Goal: Task Accomplishment & Management: Use online tool/utility

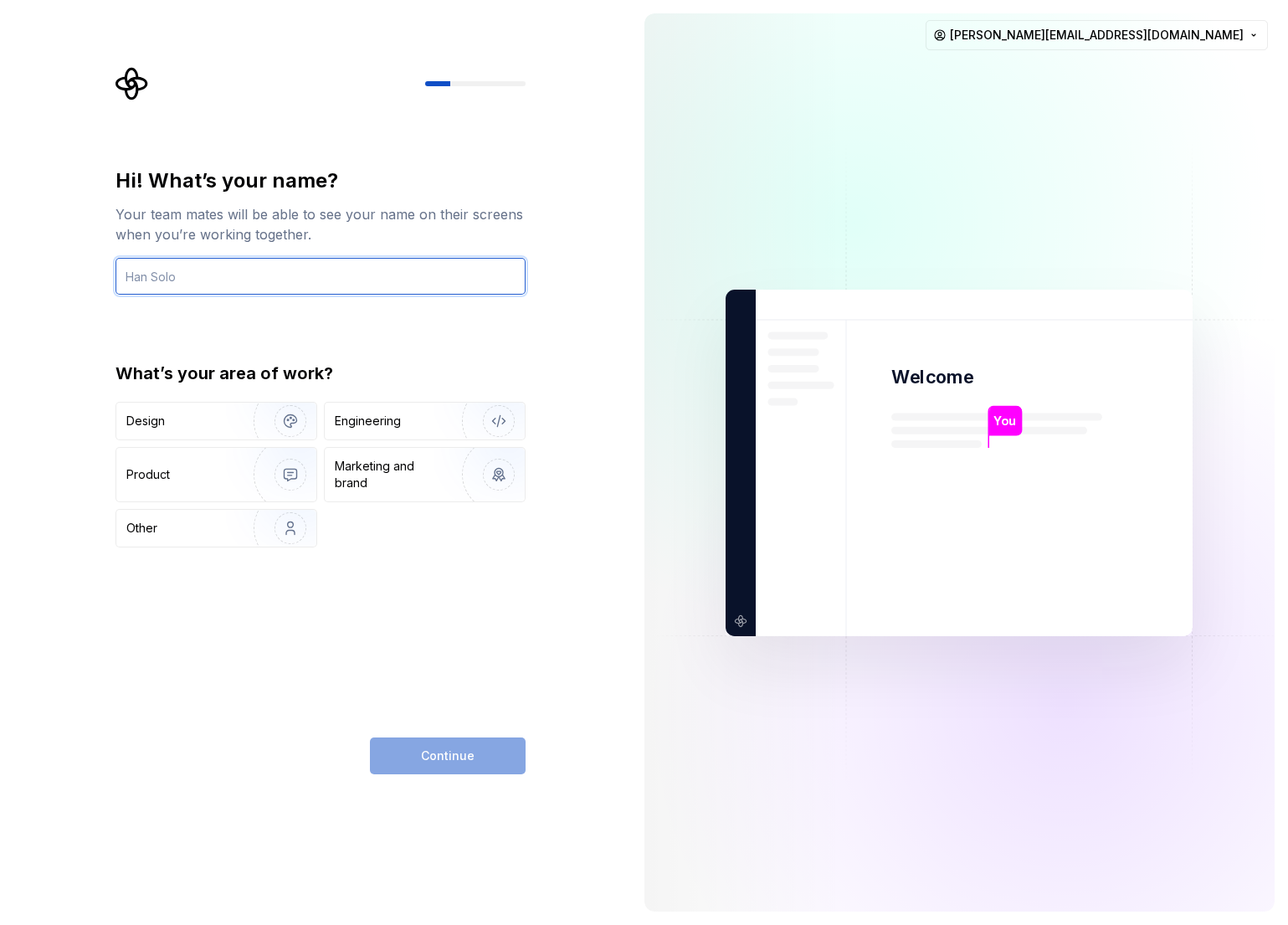
click at [187, 275] on input "text" at bounding box center [320, 276] width 410 height 37
type input "Ferdinand"
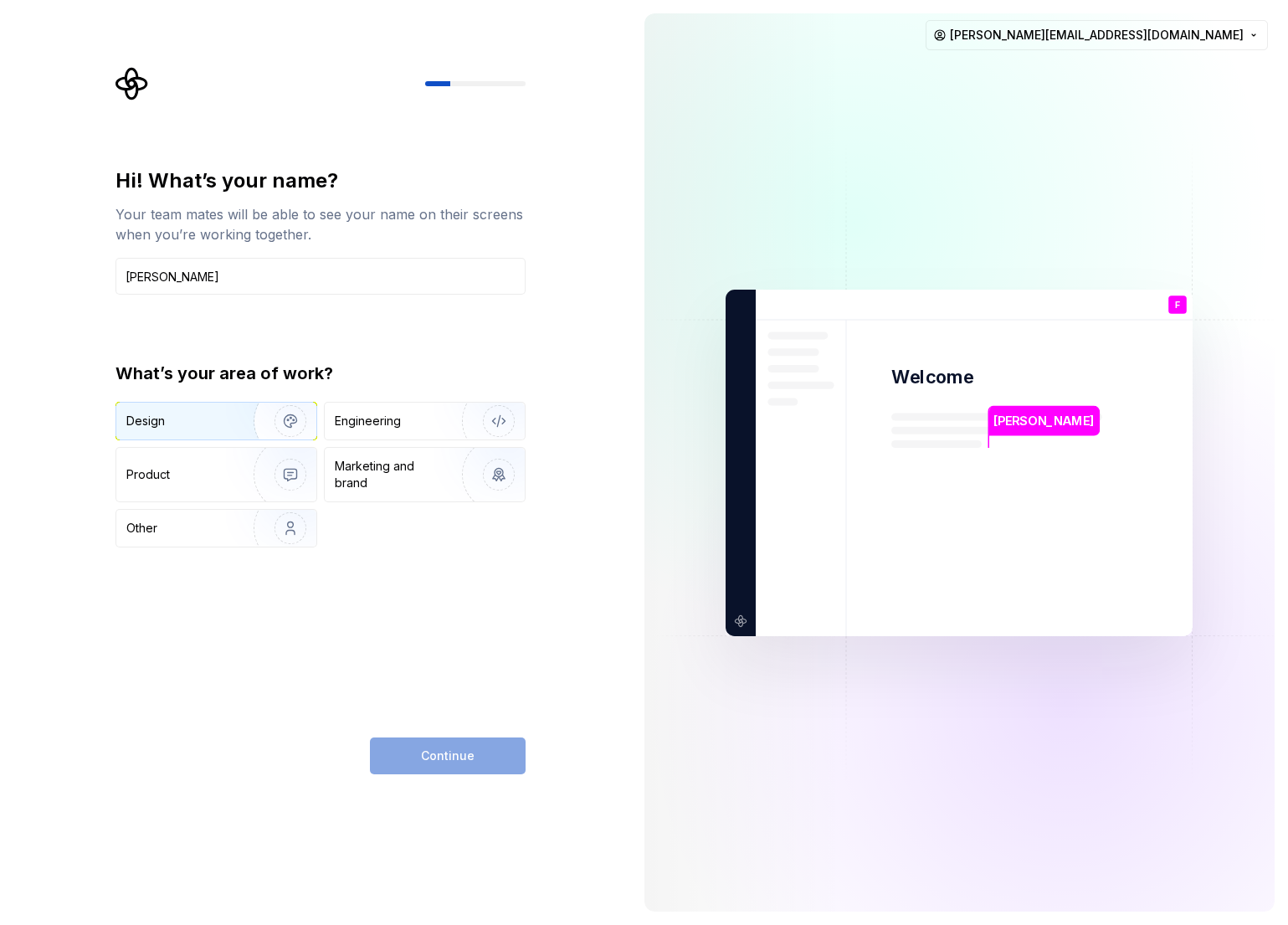
click at [147, 424] on div "Design" at bounding box center [145, 421] width 38 height 17
click at [422, 762] on button "Continue" at bounding box center [447, 756] width 155 height 37
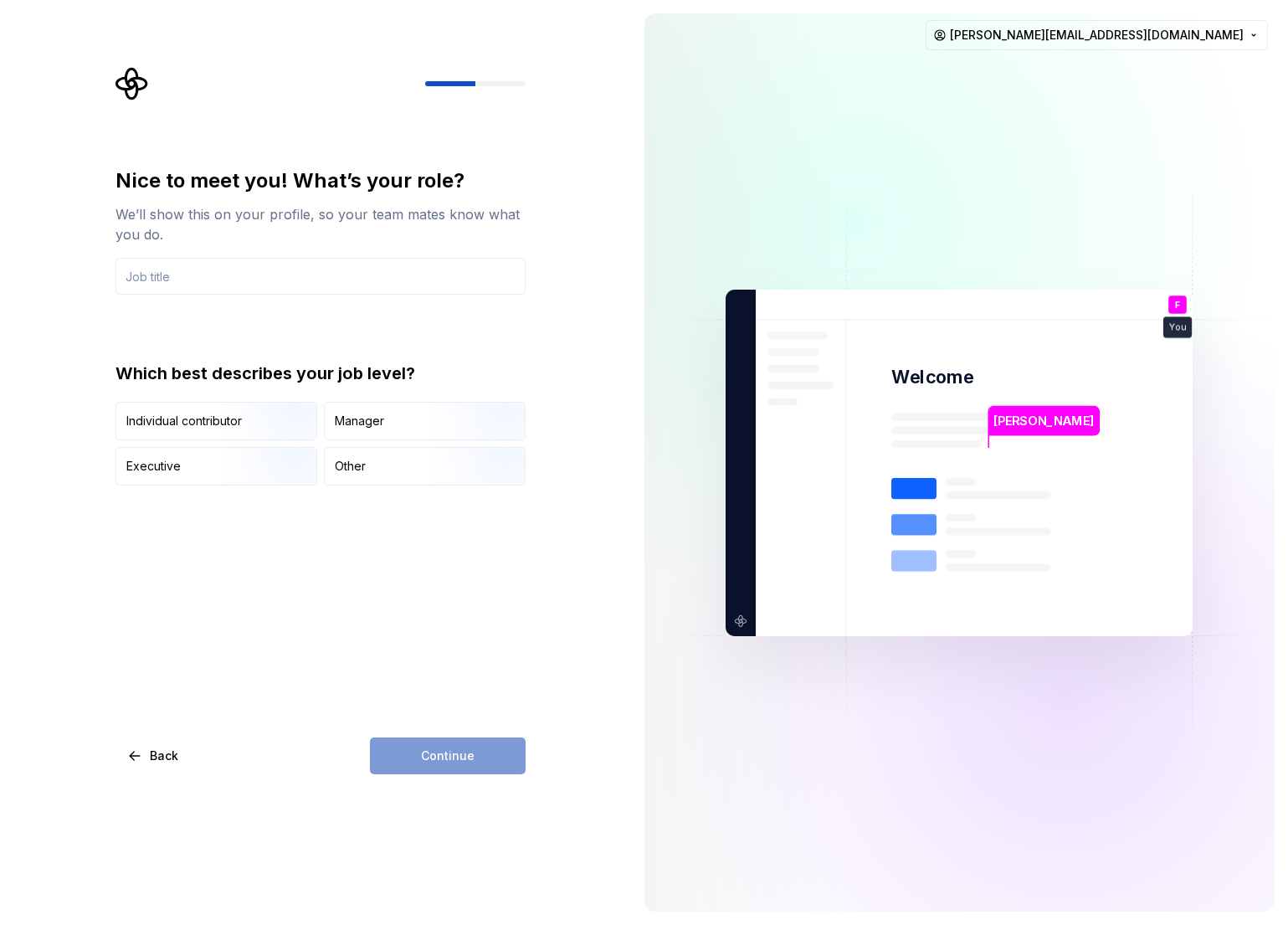
click at [422, 762] on div "Continue" at bounding box center [447, 756] width 155 height 37
click at [218, 262] on input "text" at bounding box center [320, 276] width 410 height 37
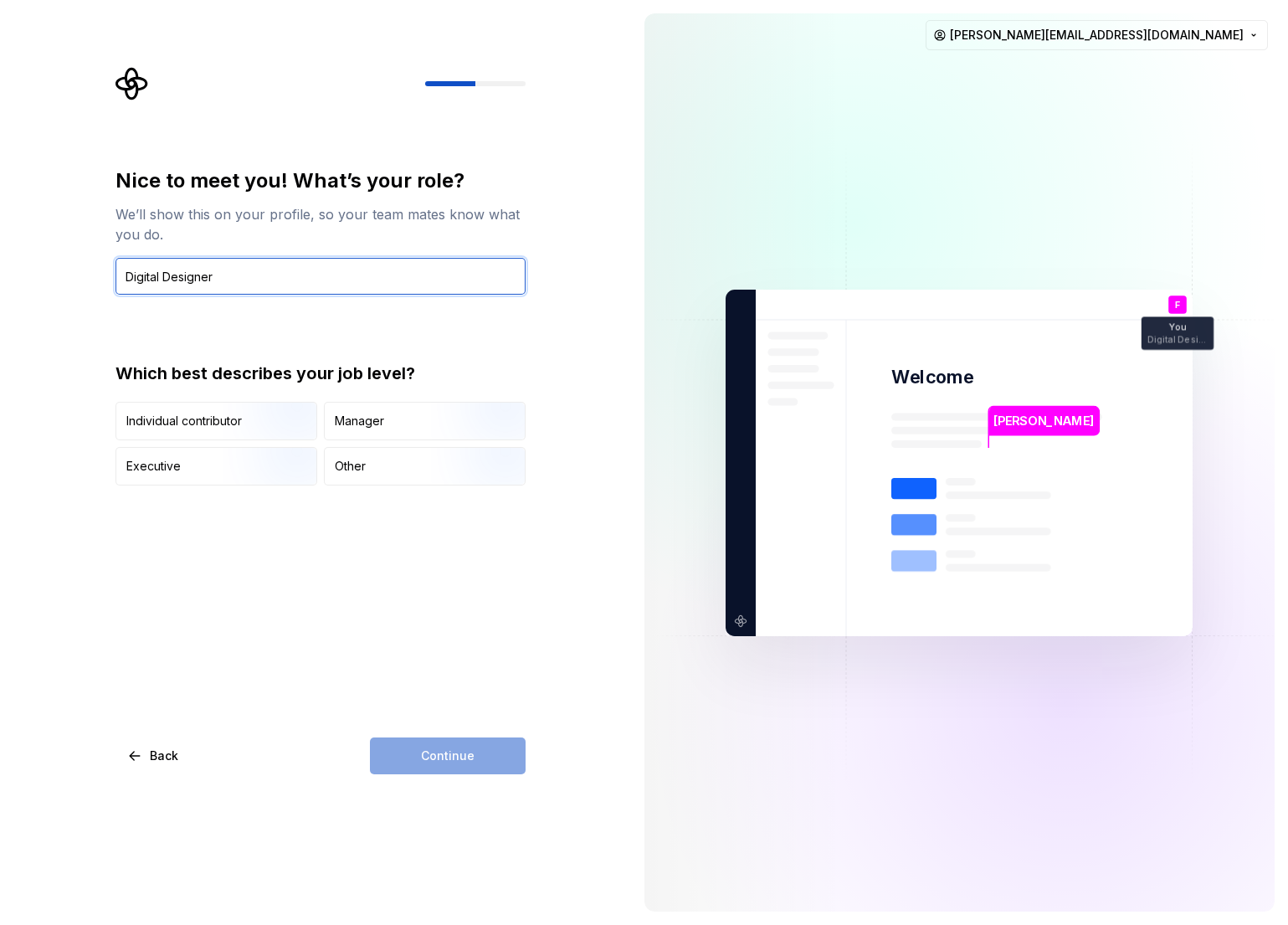
type input "Digital Designer"
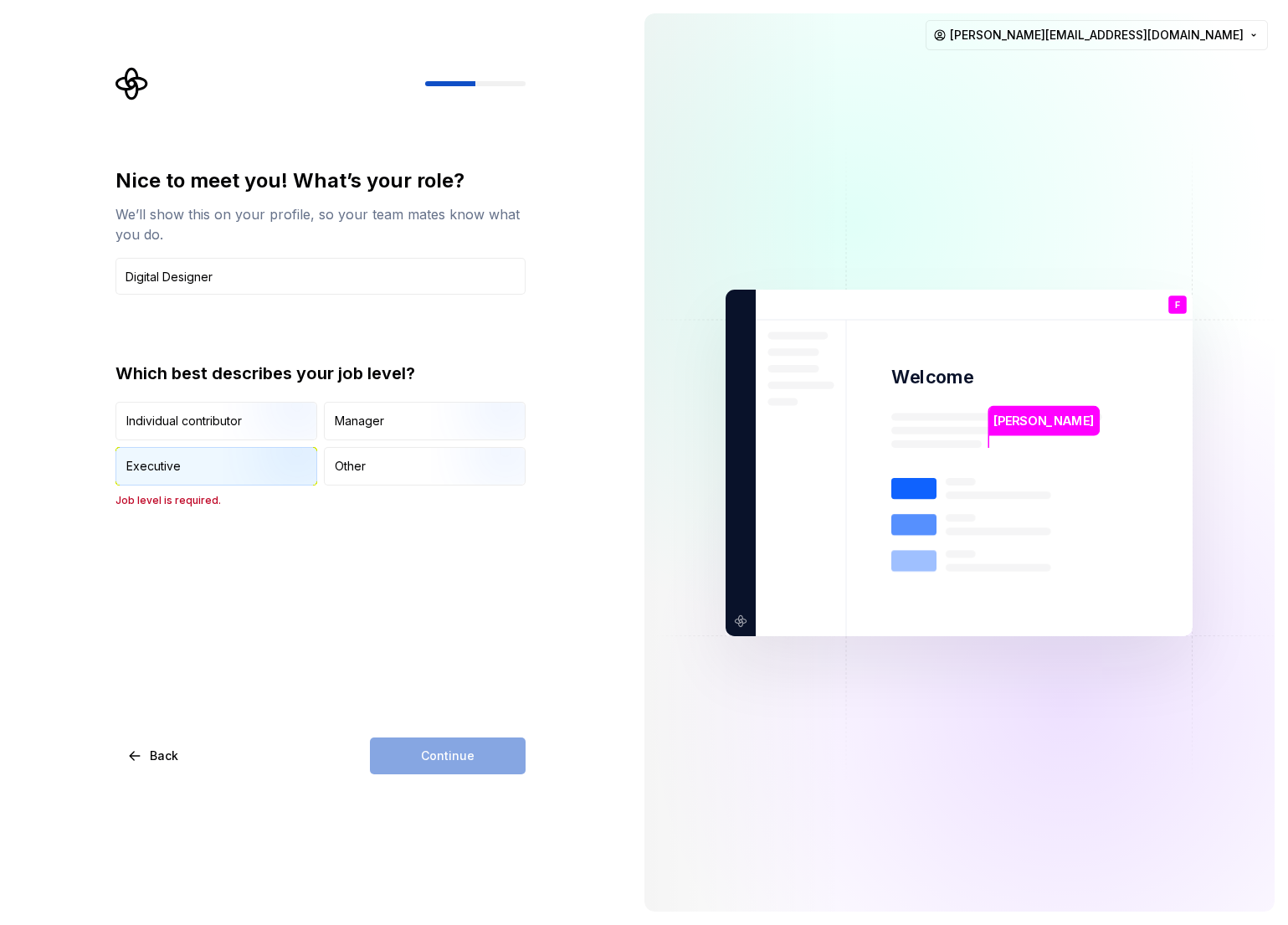
click at [267, 471] on img "button" at bounding box center [276, 488] width 107 height 112
click at [391, 751] on button "Continue" at bounding box center [447, 756] width 155 height 37
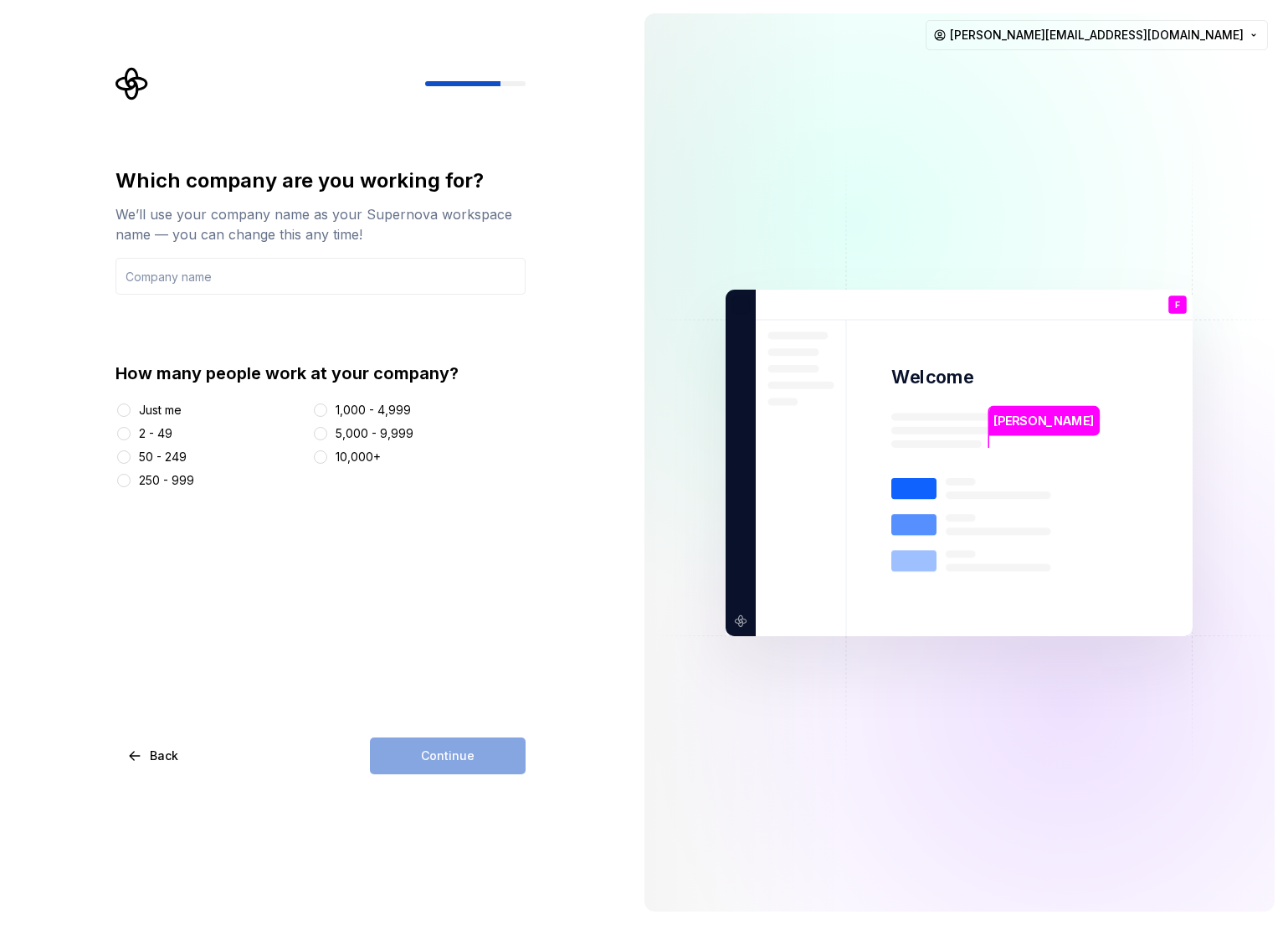
click at [137, 406] on div "Just me" at bounding box center [211, 410] width 191 height 17
click at [157, 404] on div "Just me" at bounding box center [160, 410] width 42 height 17
click at [131, 404] on button "Just me" at bounding box center [124, 410] width 14 height 14
click at [470, 745] on div "Continue" at bounding box center [447, 756] width 155 height 37
click at [255, 283] on input "text" at bounding box center [320, 276] width 410 height 37
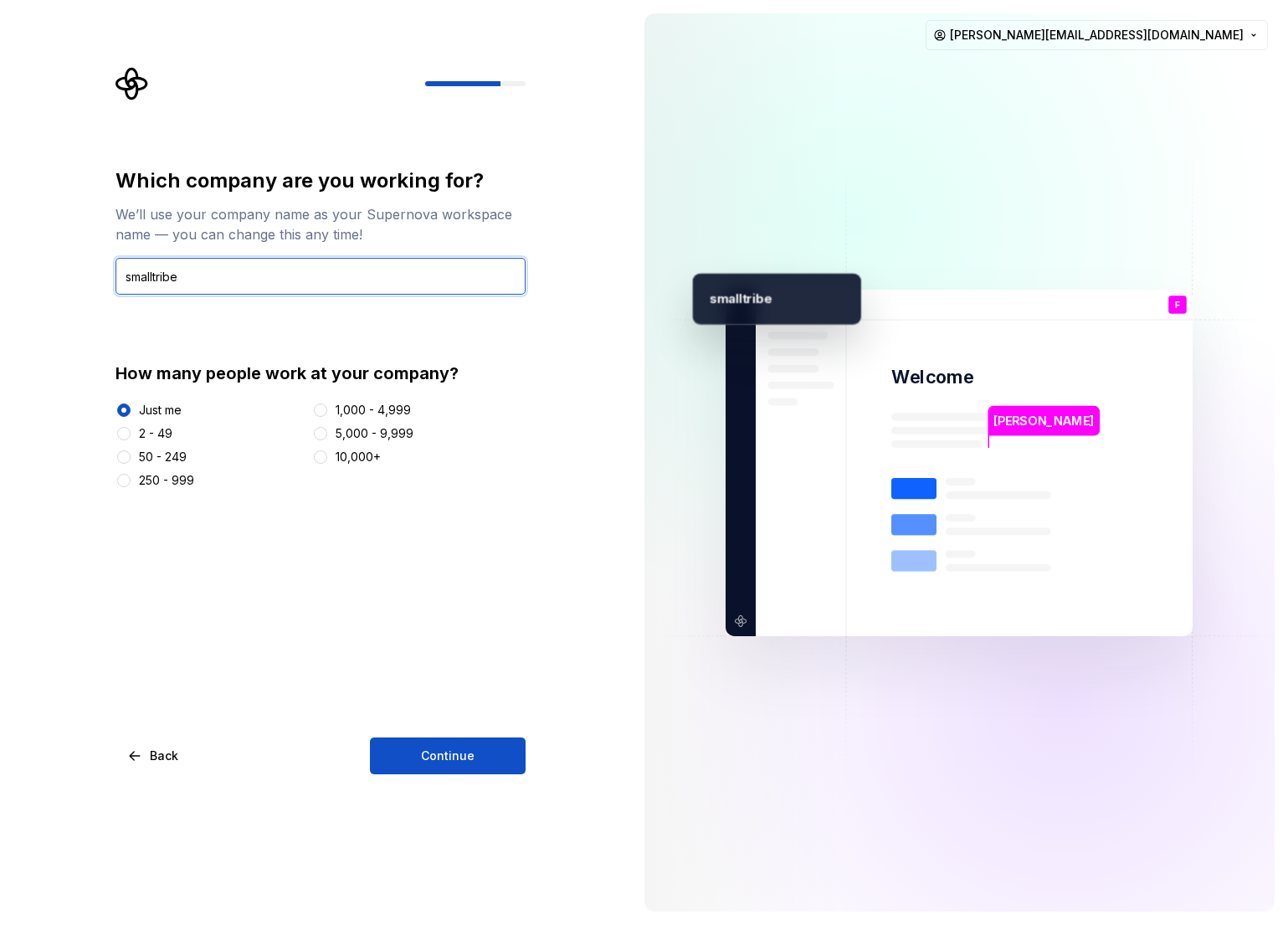
type input "smalltribe"
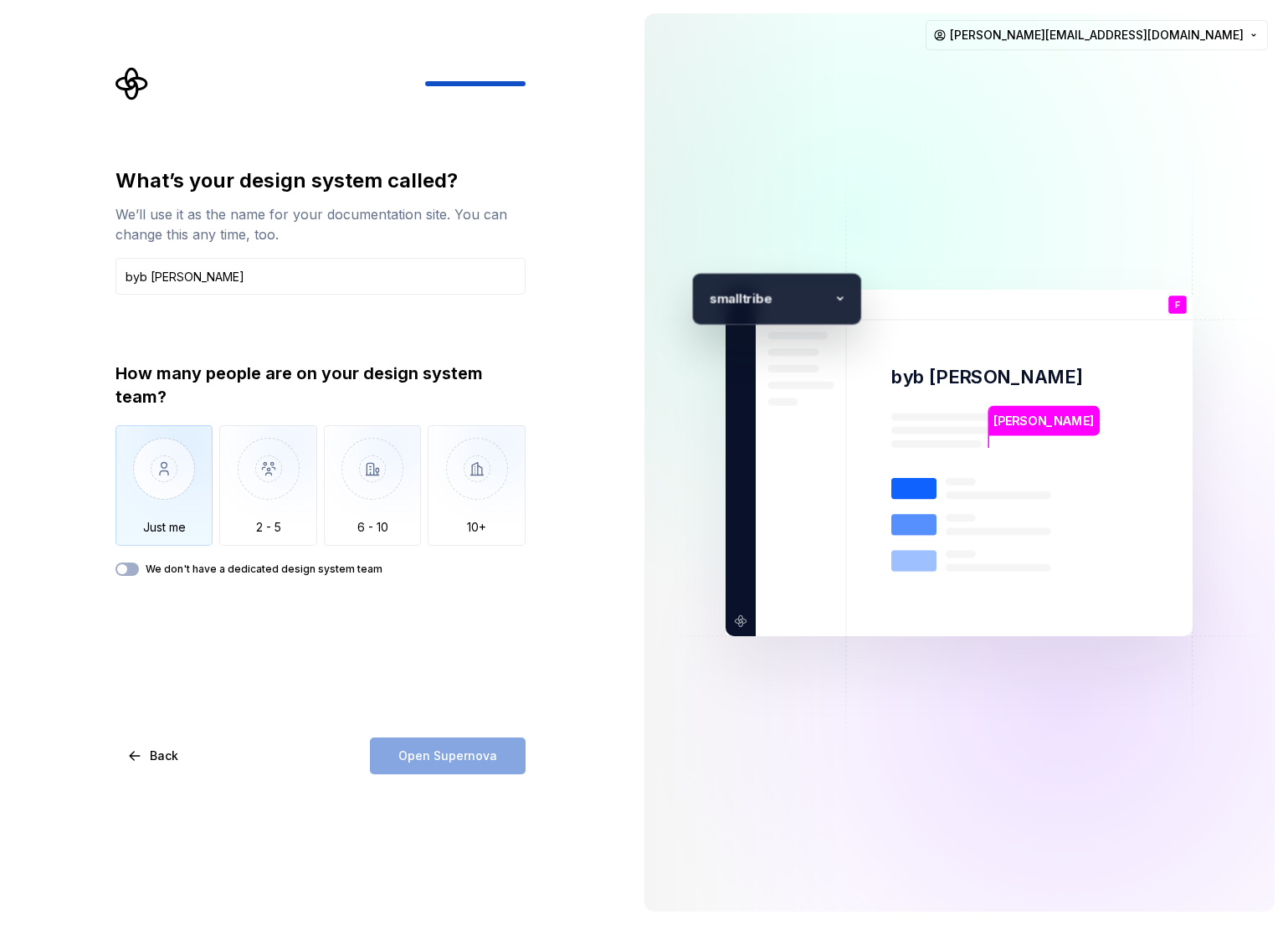
type input "byb [PERSON_NAME]"
click at [153, 499] on img "button" at bounding box center [164, 482] width 98 height 112
click at [416, 748] on span "Open Supernova" at bounding box center [447, 756] width 98 height 17
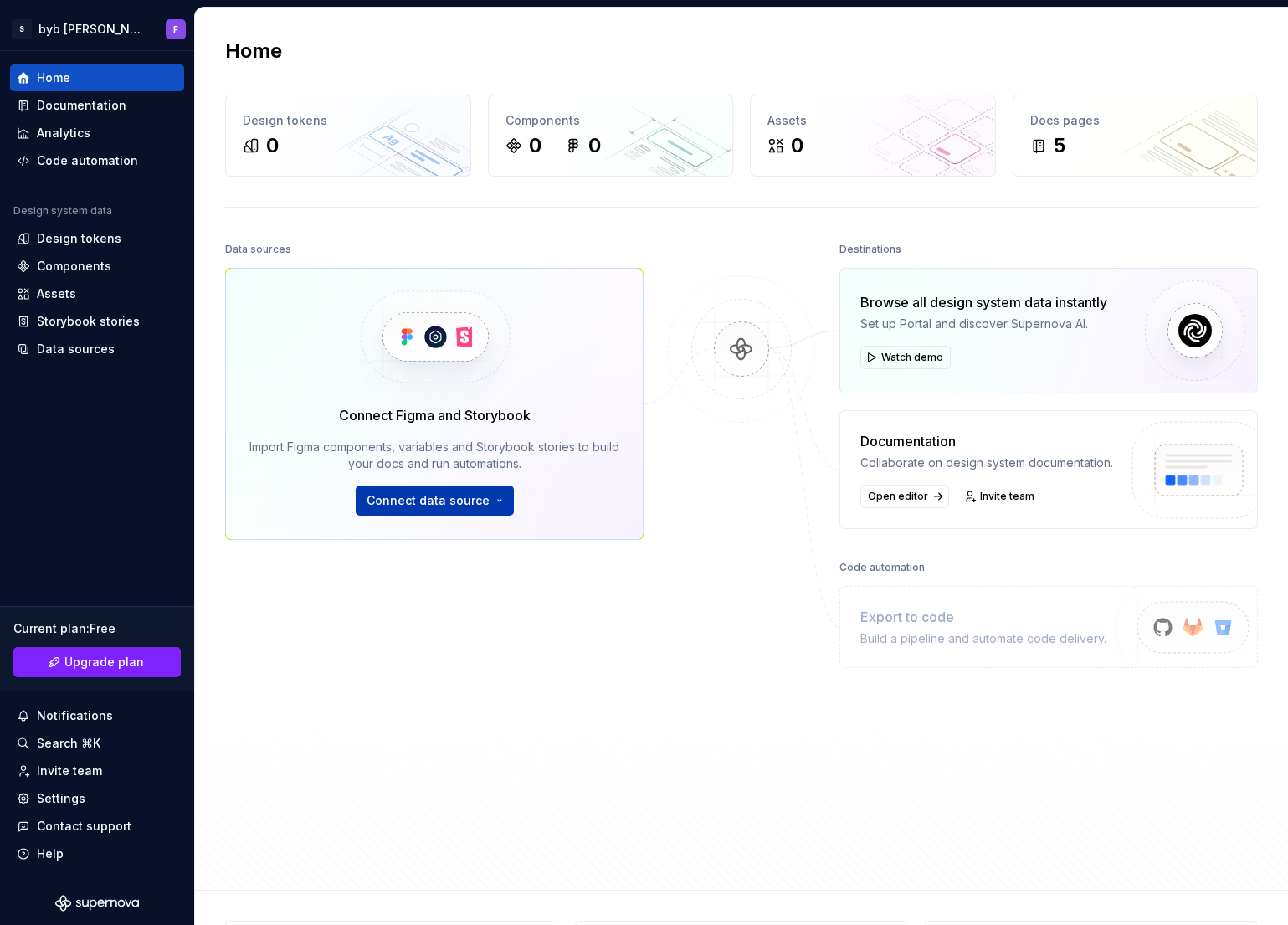
click at [447, 499] on span "Connect data source" at bounding box center [428, 501] width 123 height 17
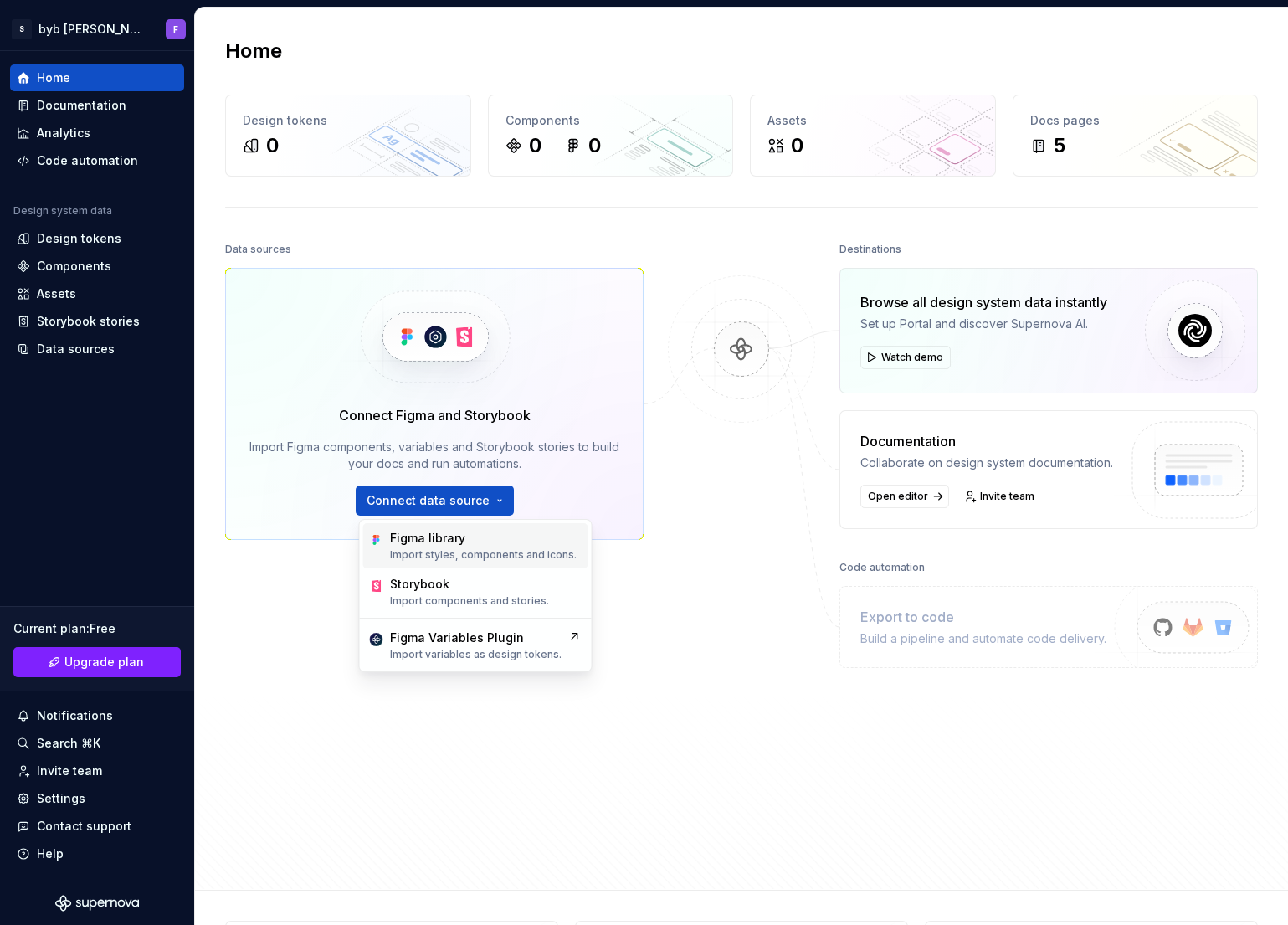
click at [433, 554] on p "Import styles, components and icons." at bounding box center [483, 556] width 187 height 14
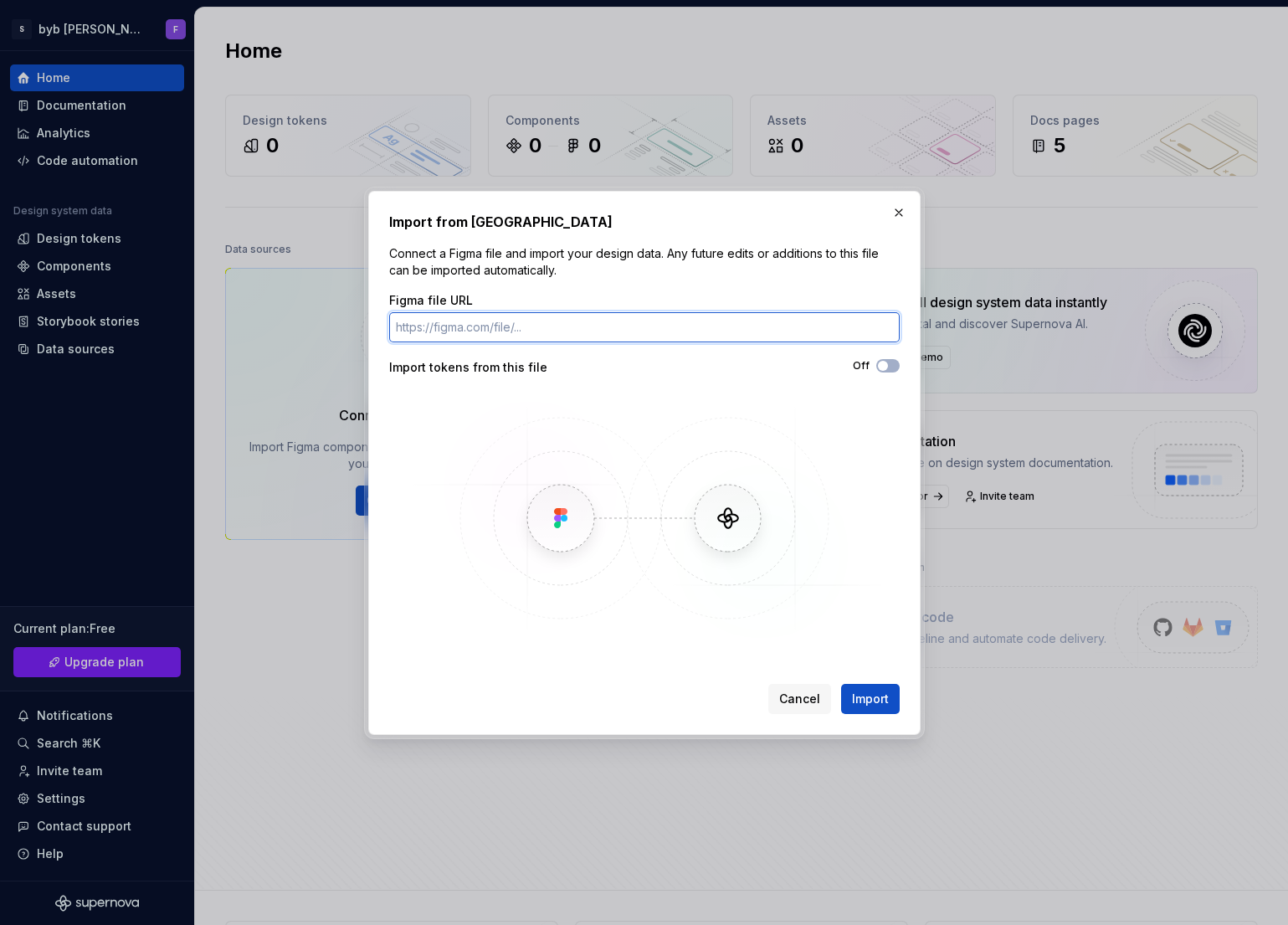
click at [511, 331] on input "Figma file URL" at bounding box center [644, 327] width 510 height 30
paste input "https://www.figma.com/design/GdEmpQ3W73dOOnNuH6BxyV/Bayer-Beyond-%E2%80%93--UI-…"
type input "https://www.figma.com/design/GdEmpQ3W73dOOnNuH6BxyV/Bayer-Beyond-%E2%80%93--UI-…"
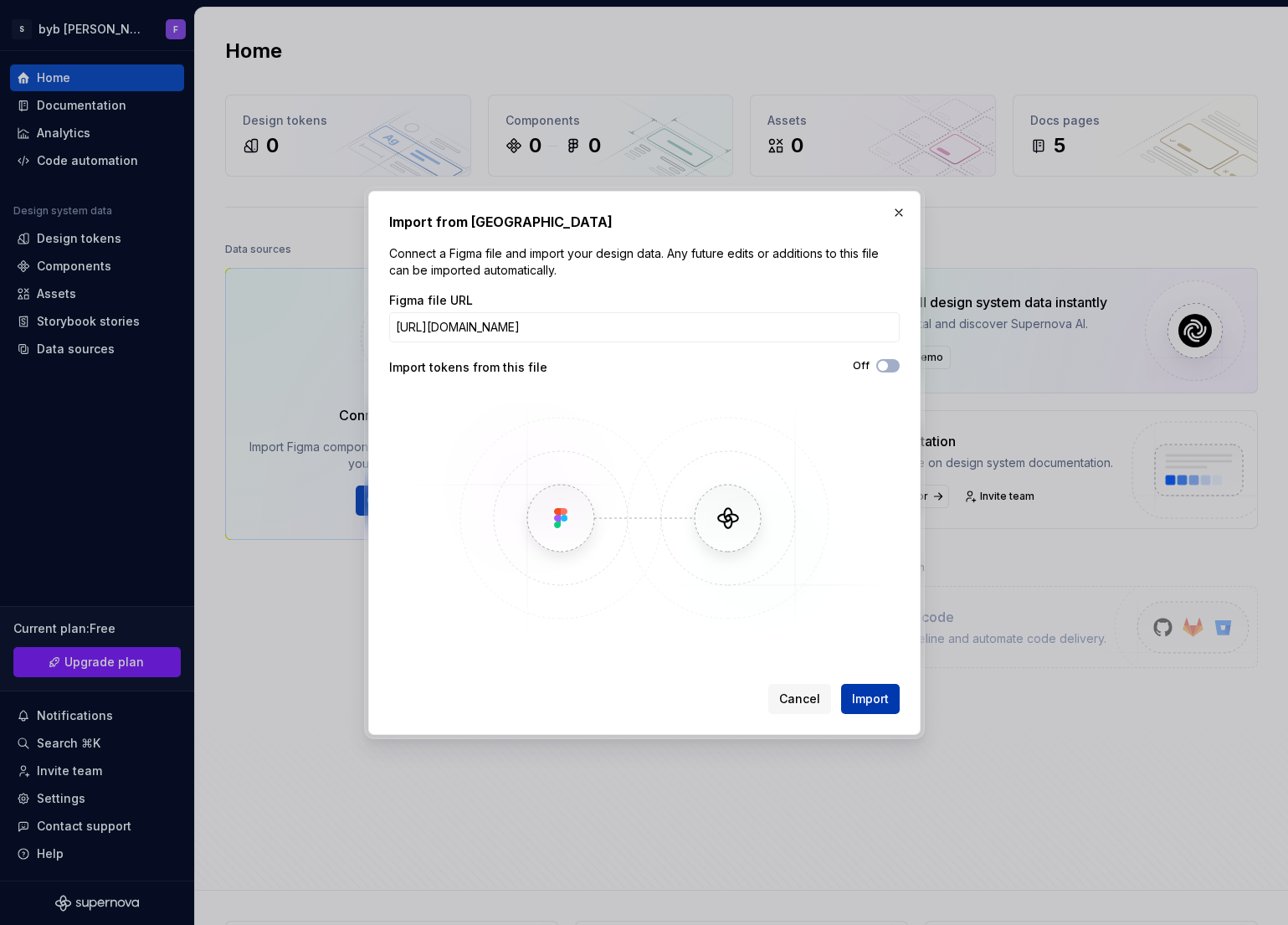
click at [867, 702] on span "Import" at bounding box center [870, 699] width 37 height 17
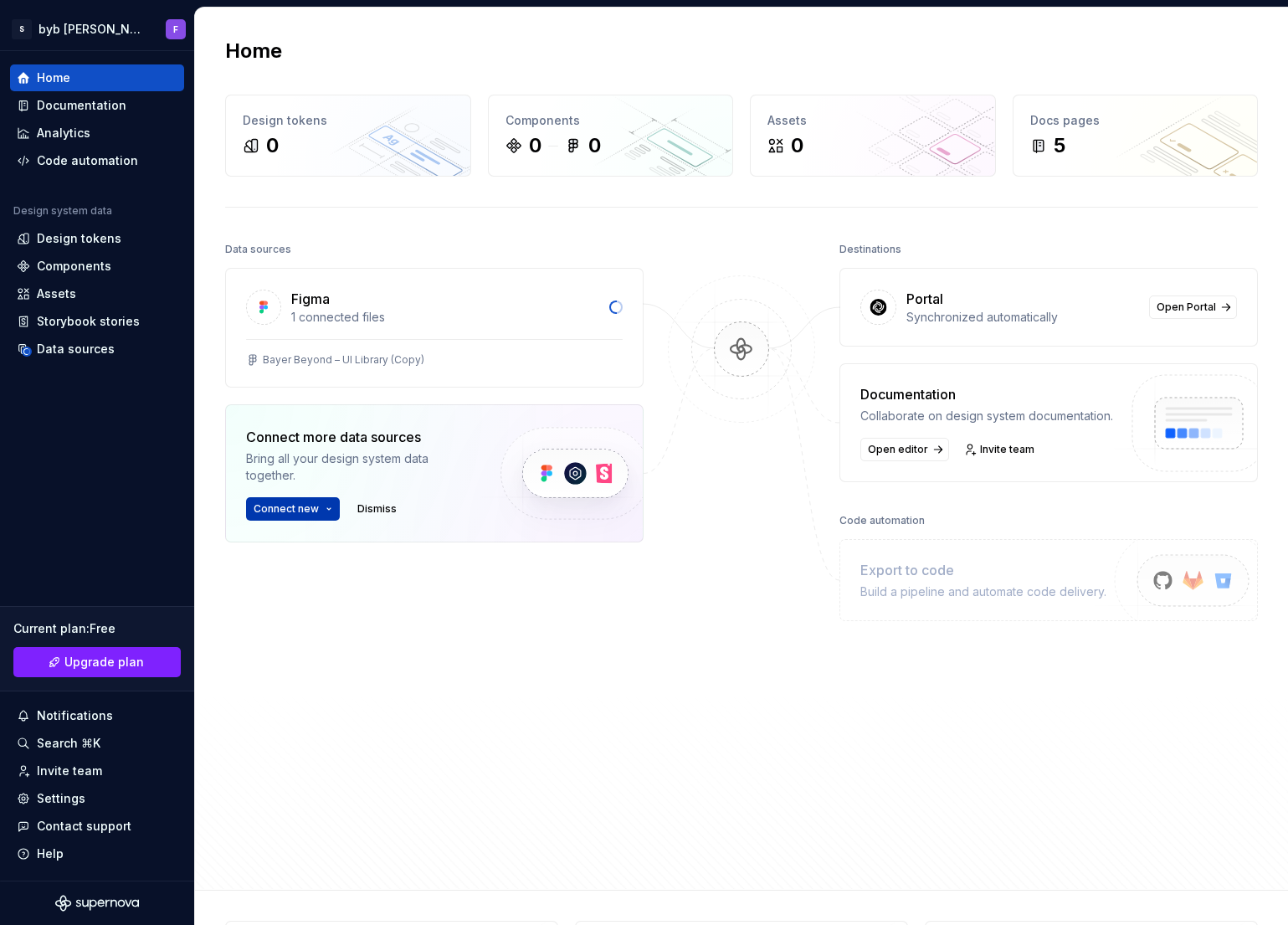
click at [330, 509] on button "Connect new" at bounding box center [293, 510] width 93 height 24
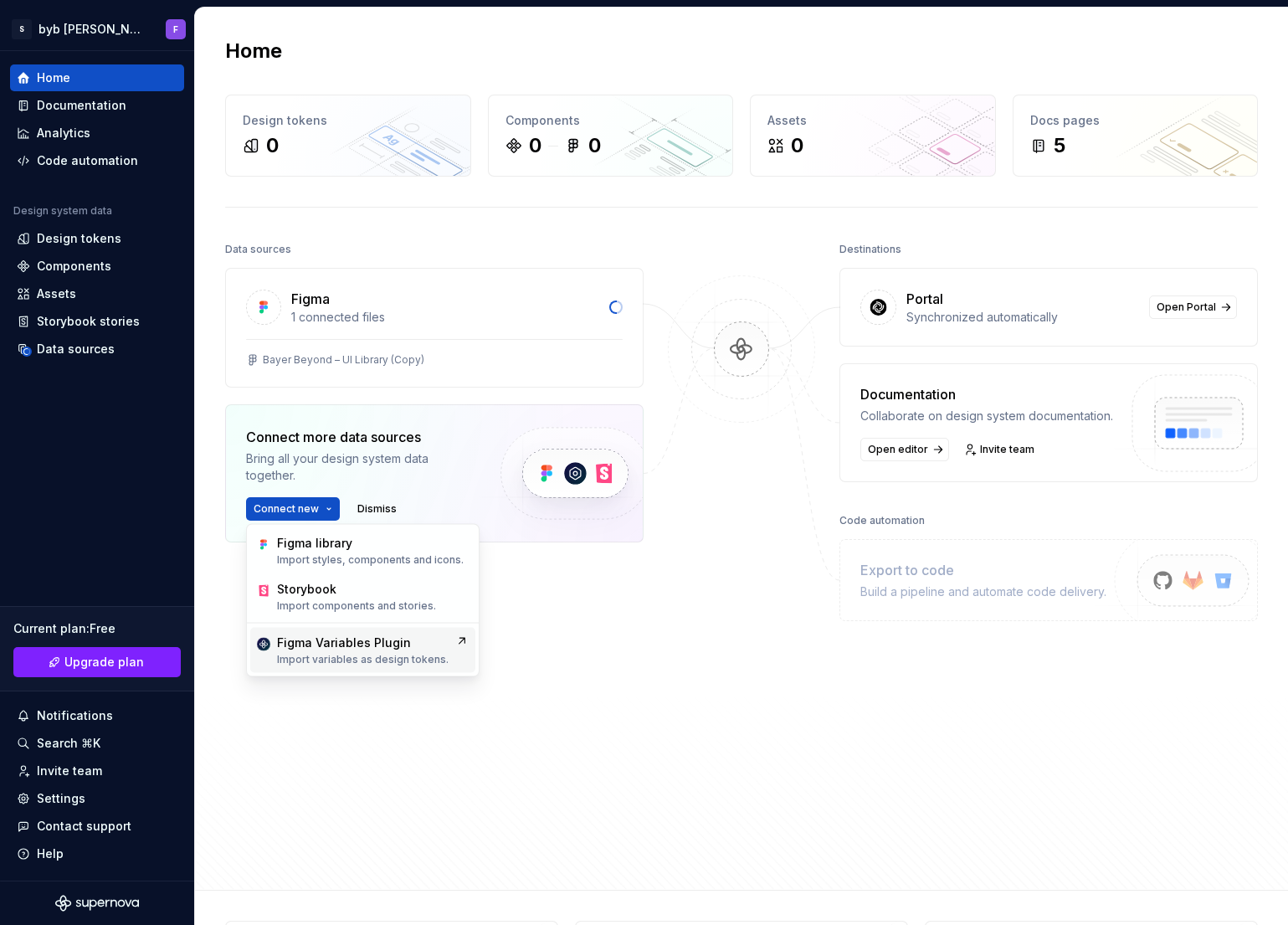
click at [416, 664] on p "Import variables as design tokens." at bounding box center [363, 660] width 172 height 14
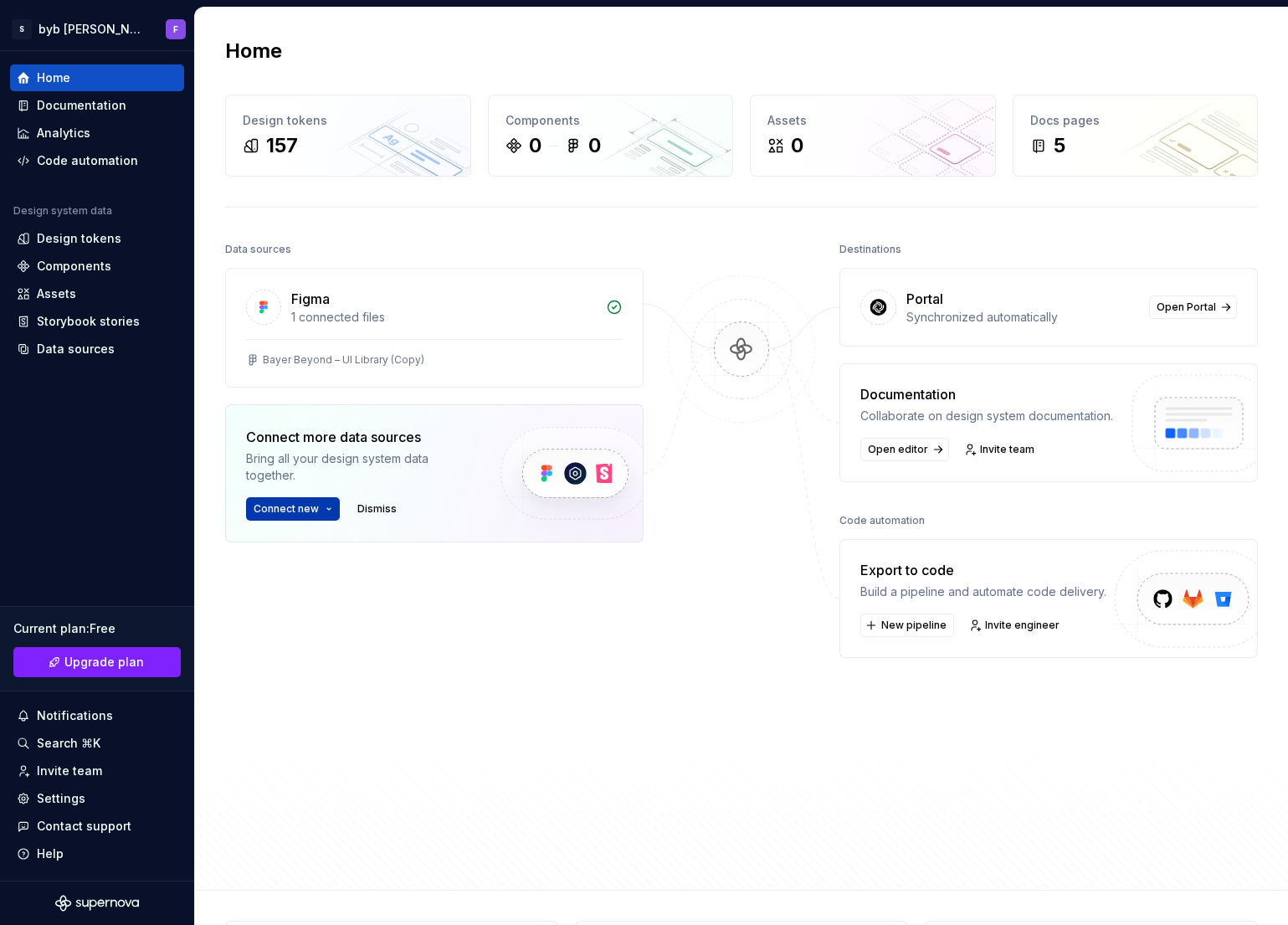
click at [326, 512] on button "Connect new" at bounding box center [293, 510] width 93 height 24
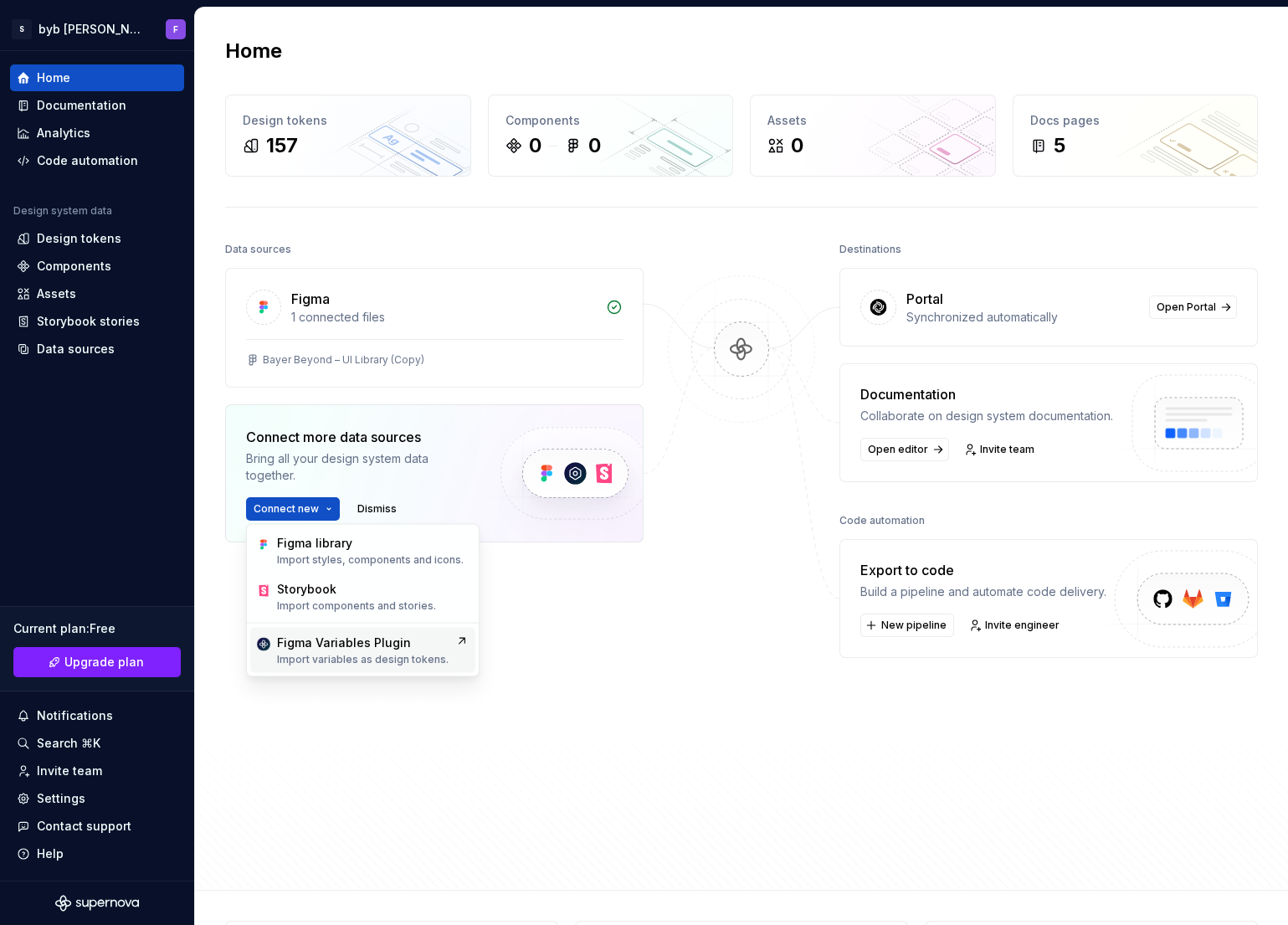
click at [328, 635] on div "Figma Variables Plugin" at bounding box center [344, 643] width 134 height 17
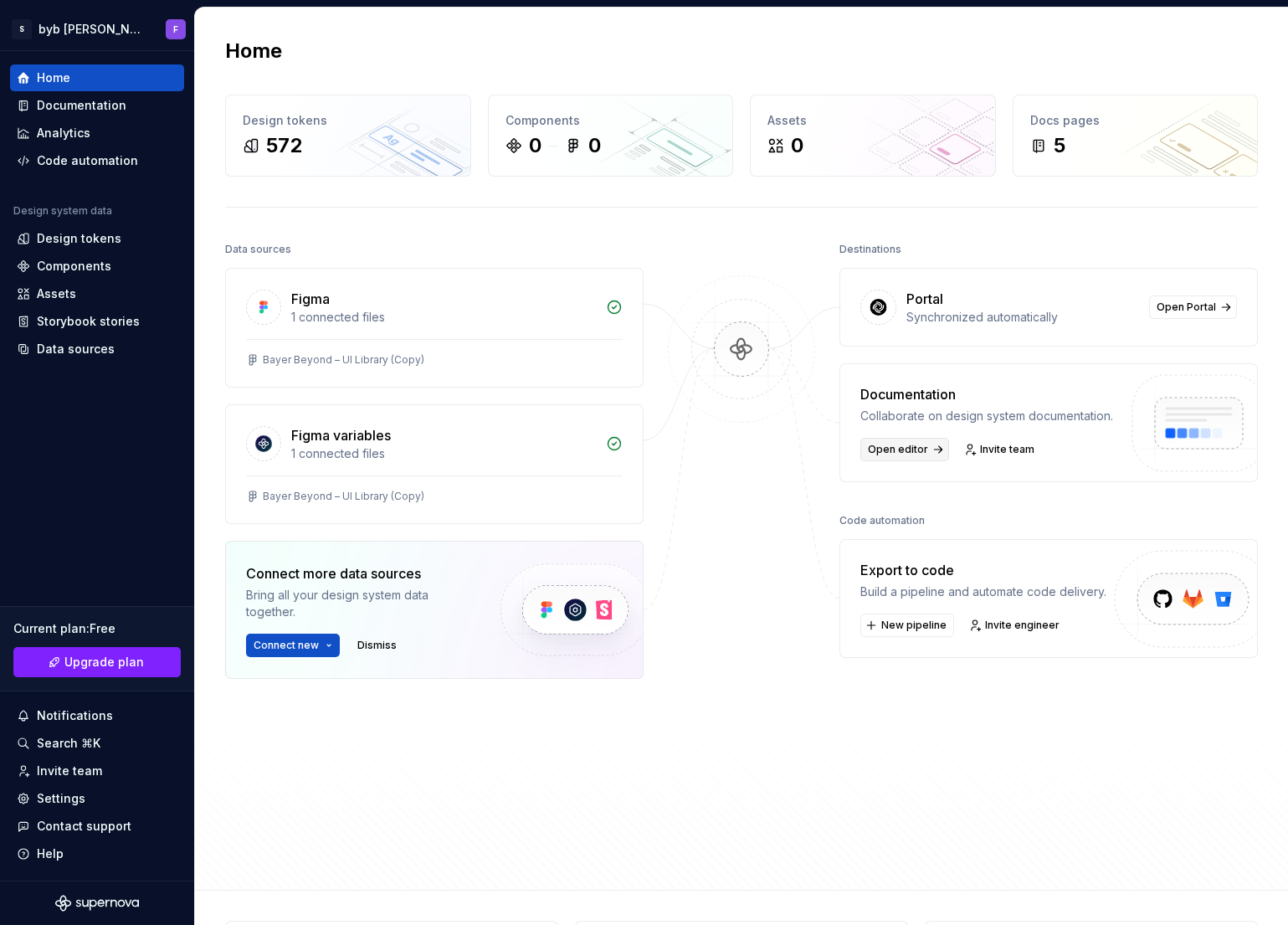
click at [926, 451] on link "Open editor" at bounding box center [904, 450] width 89 height 24
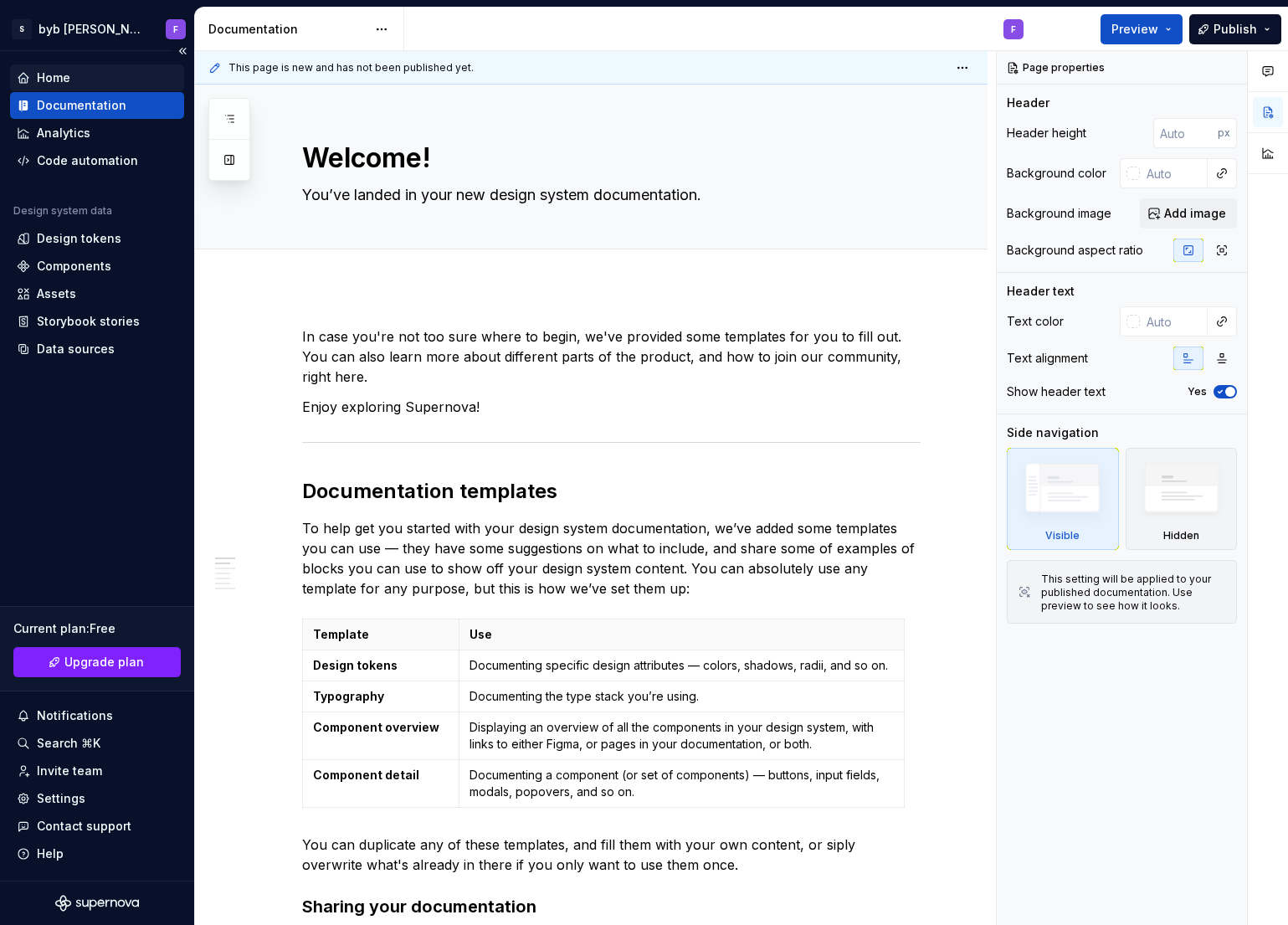
click at [53, 77] on div "Home" at bounding box center [53, 78] width 33 height 17
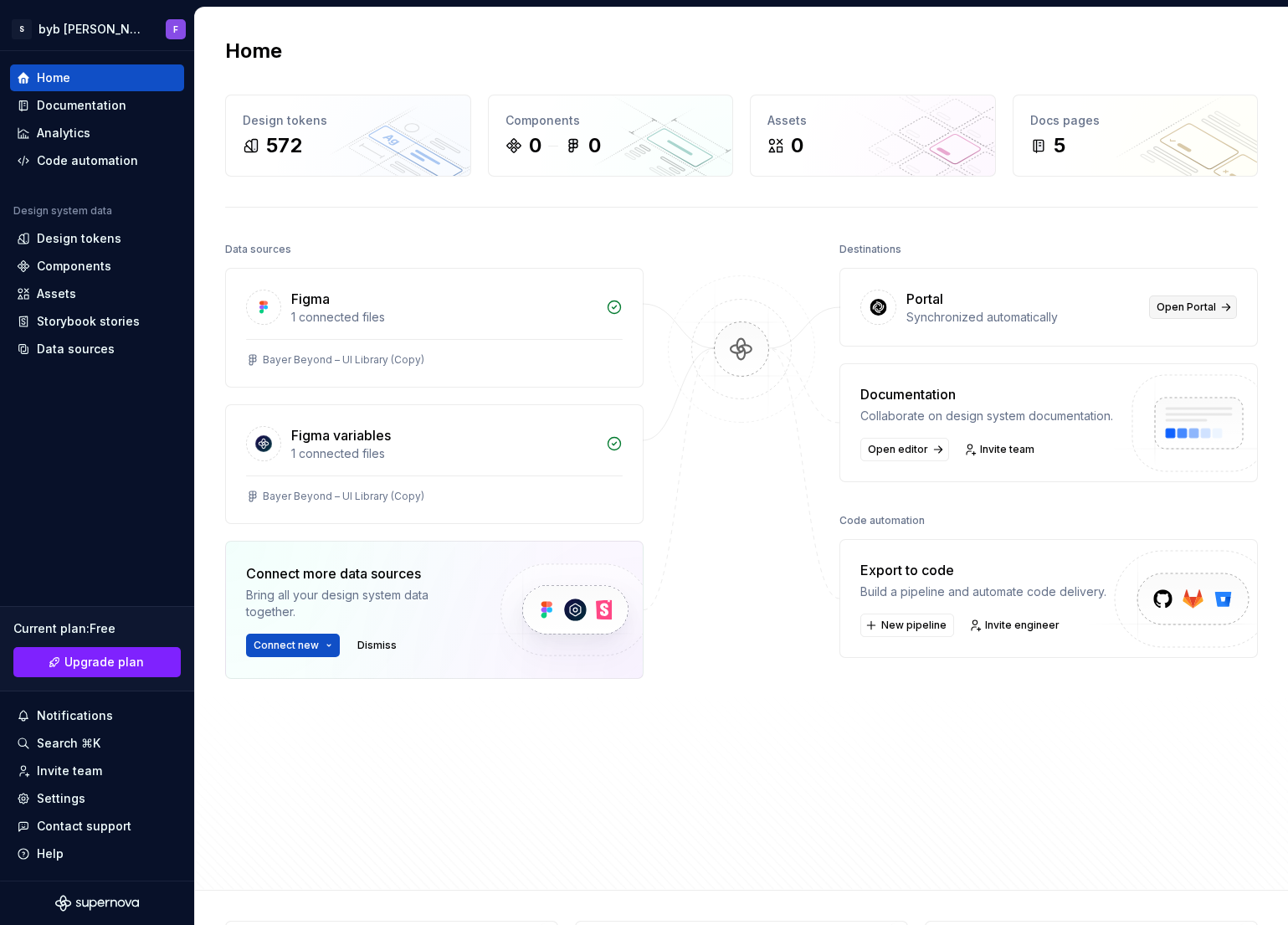
click at [1183, 307] on span "Open Portal" at bounding box center [1186, 307] width 59 height 14
click at [67, 267] on div "Components" at bounding box center [74, 267] width 75 height 17
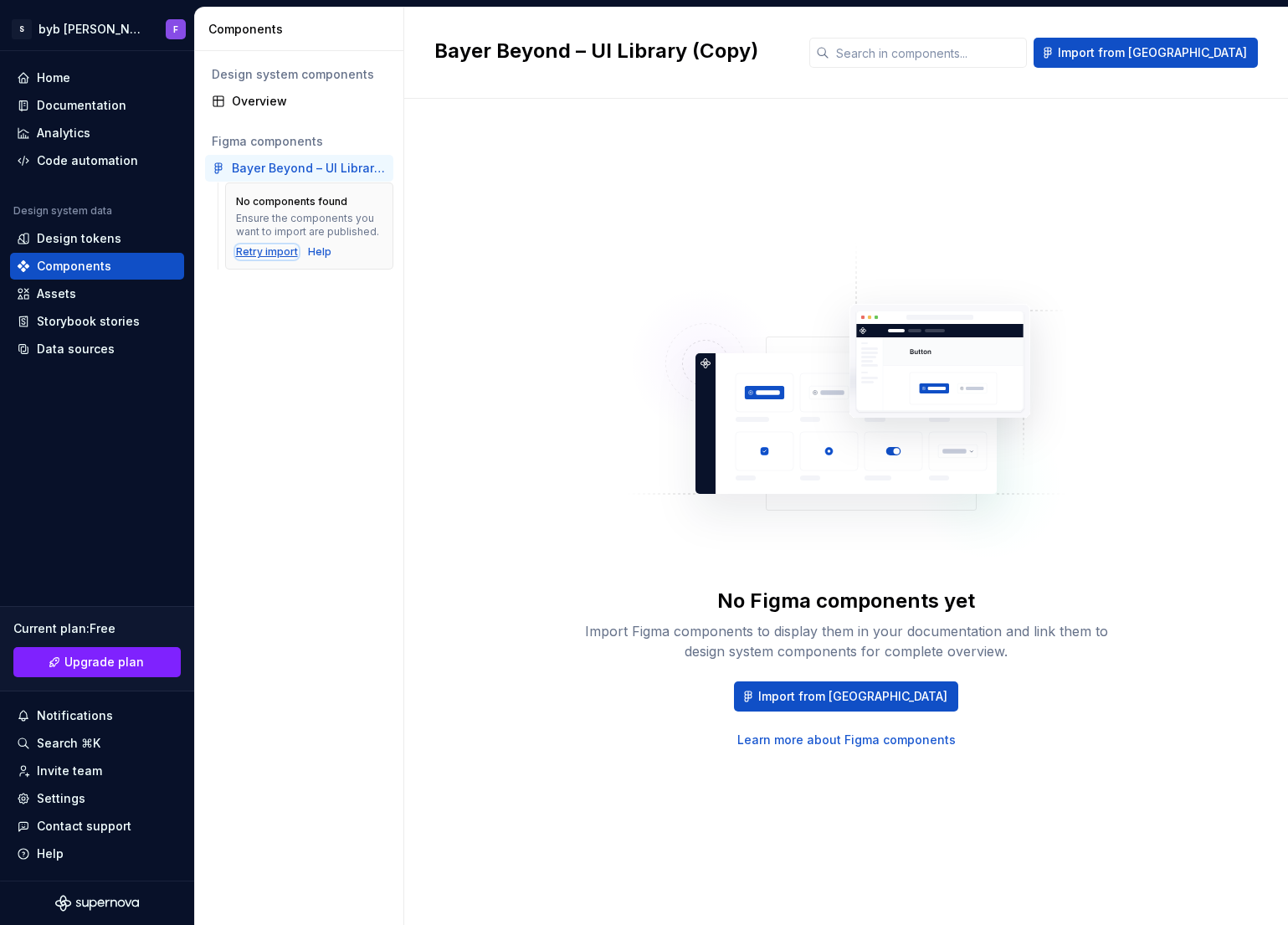
click at [272, 258] on div "Retry import" at bounding box center [267, 252] width 62 height 14
click at [282, 162] on div "Bayer Beyond – UI Library (Copy)" at bounding box center [309, 168] width 155 height 17
click at [253, 93] on div "Overview" at bounding box center [309, 101] width 155 height 17
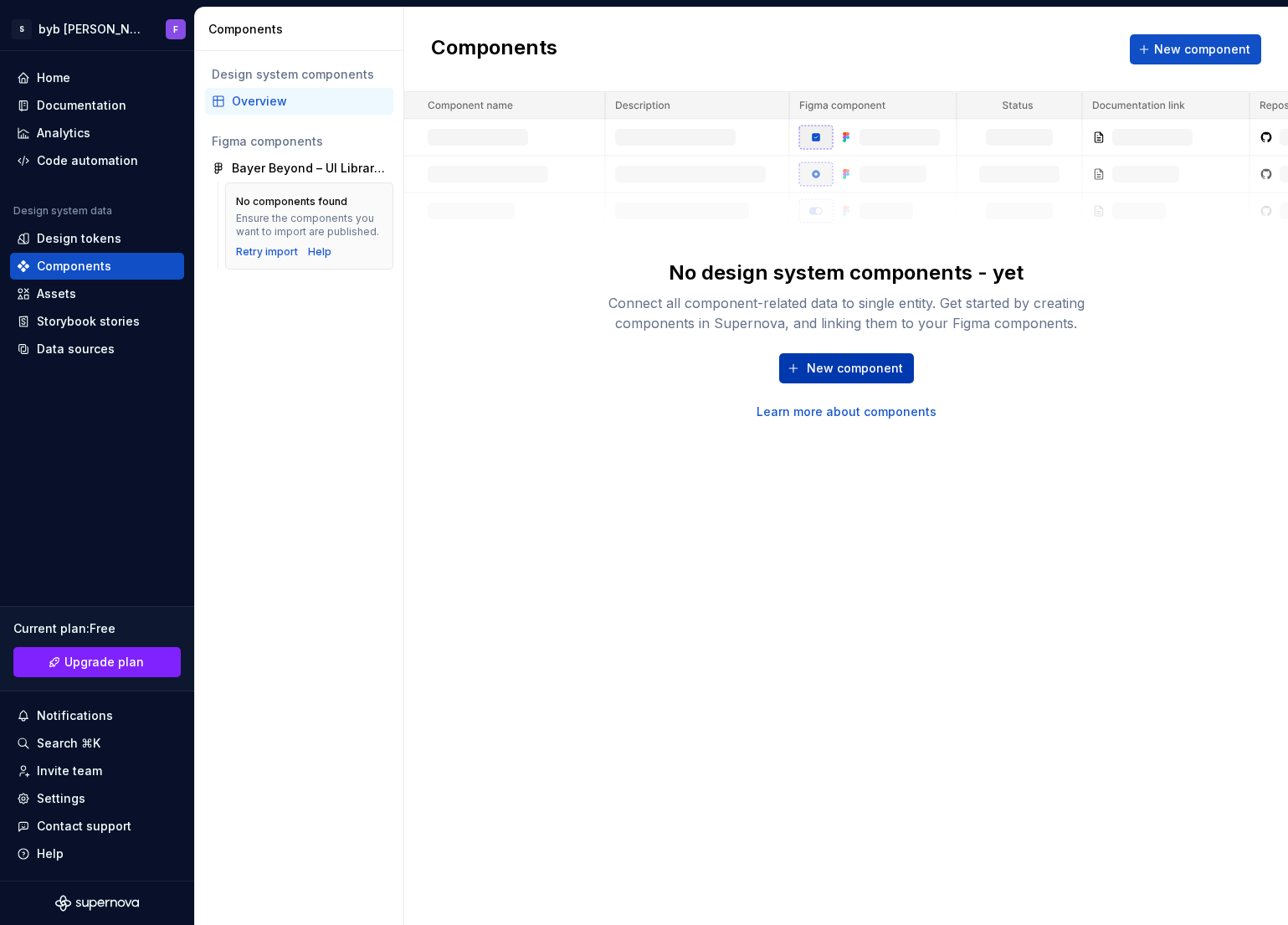
click at [837, 372] on span "New component" at bounding box center [854, 369] width 96 height 17
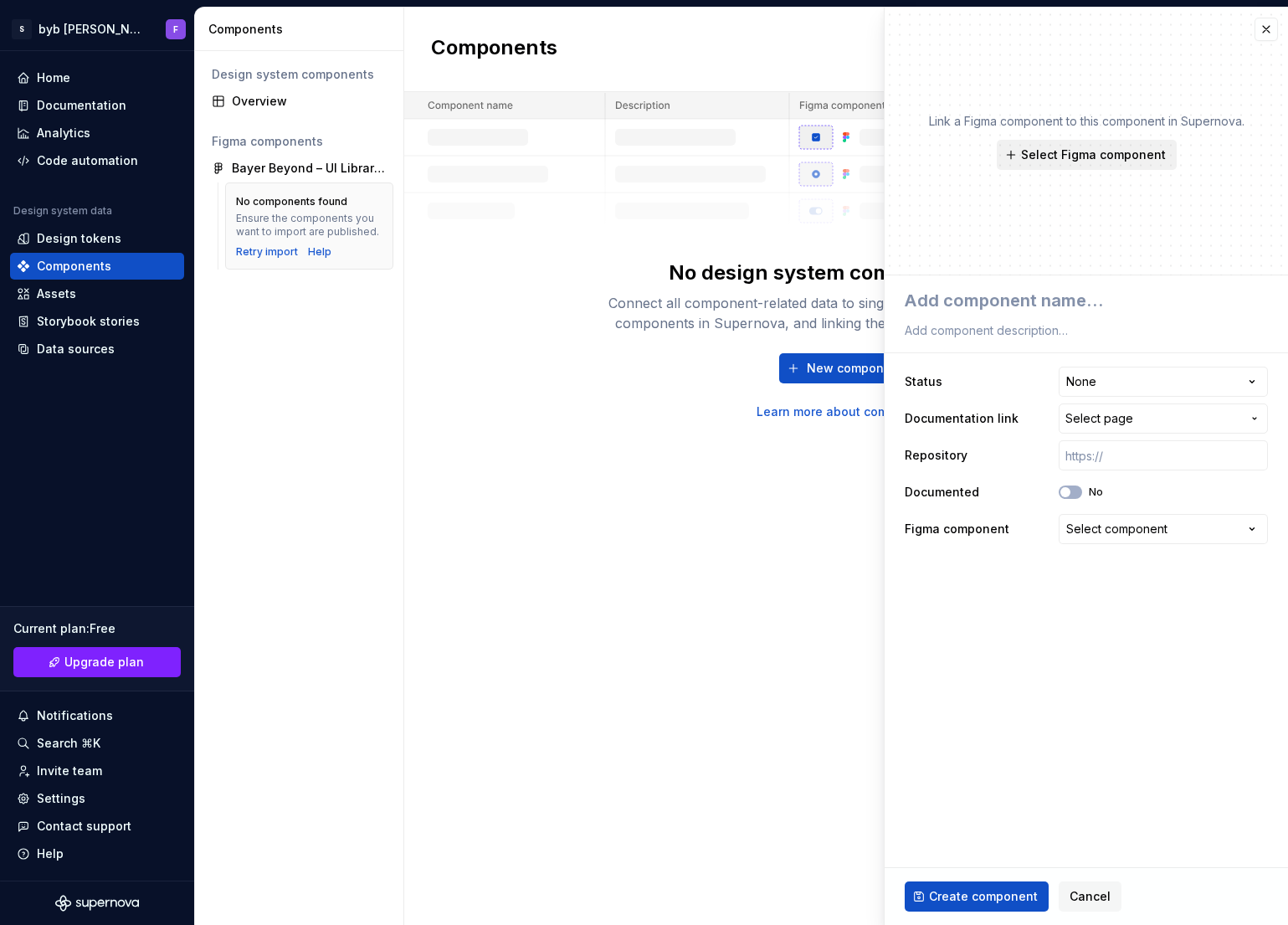
click at [1151, 155] on span "Select Figma component" at bounding box center [1094, 155] width 145 height 17
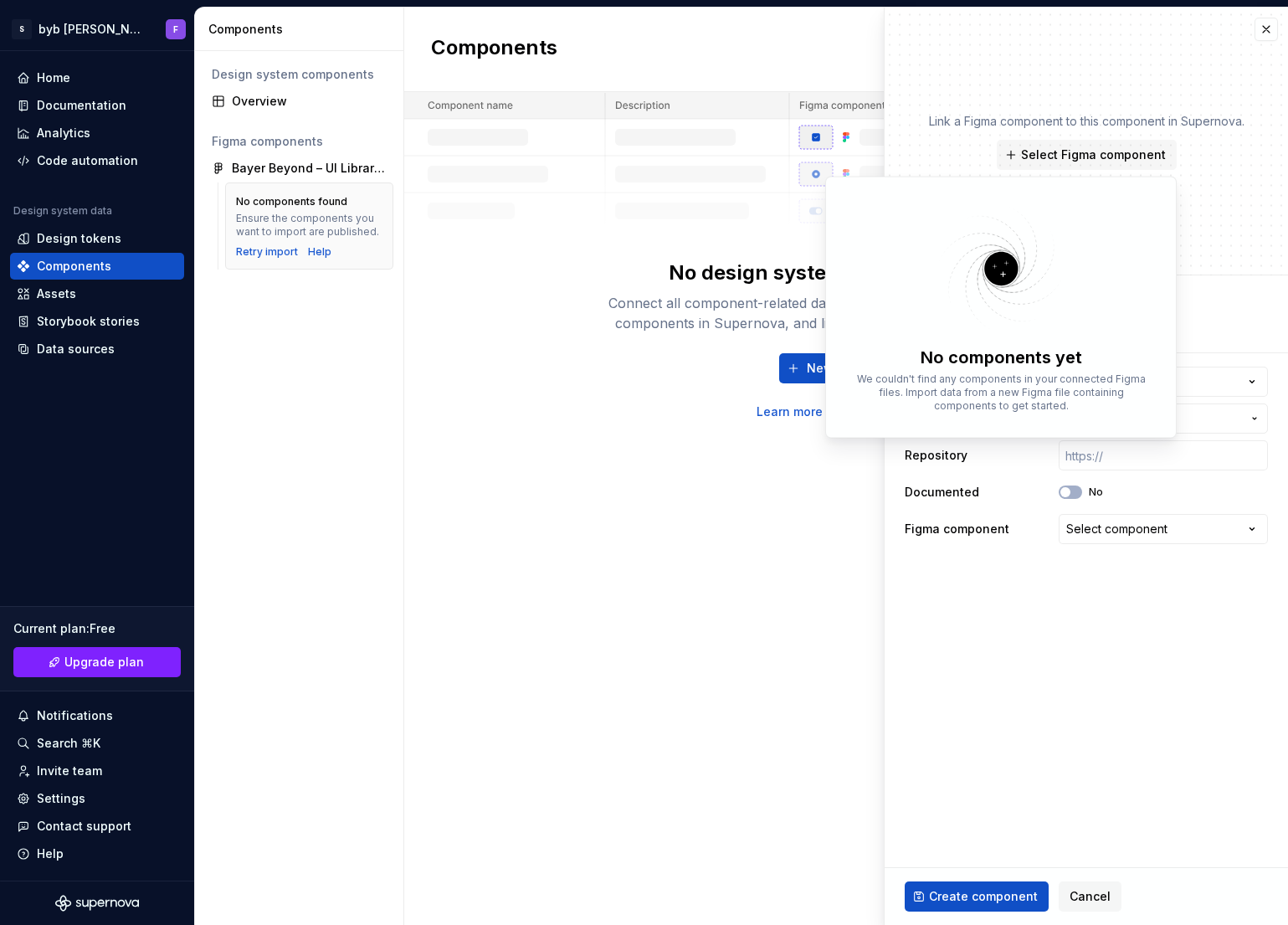
click at [1120, 102] on div "Link a Figma component to this component in Supernova. Select Figma component" at bounding box center [1086, 141] width 403 height 268
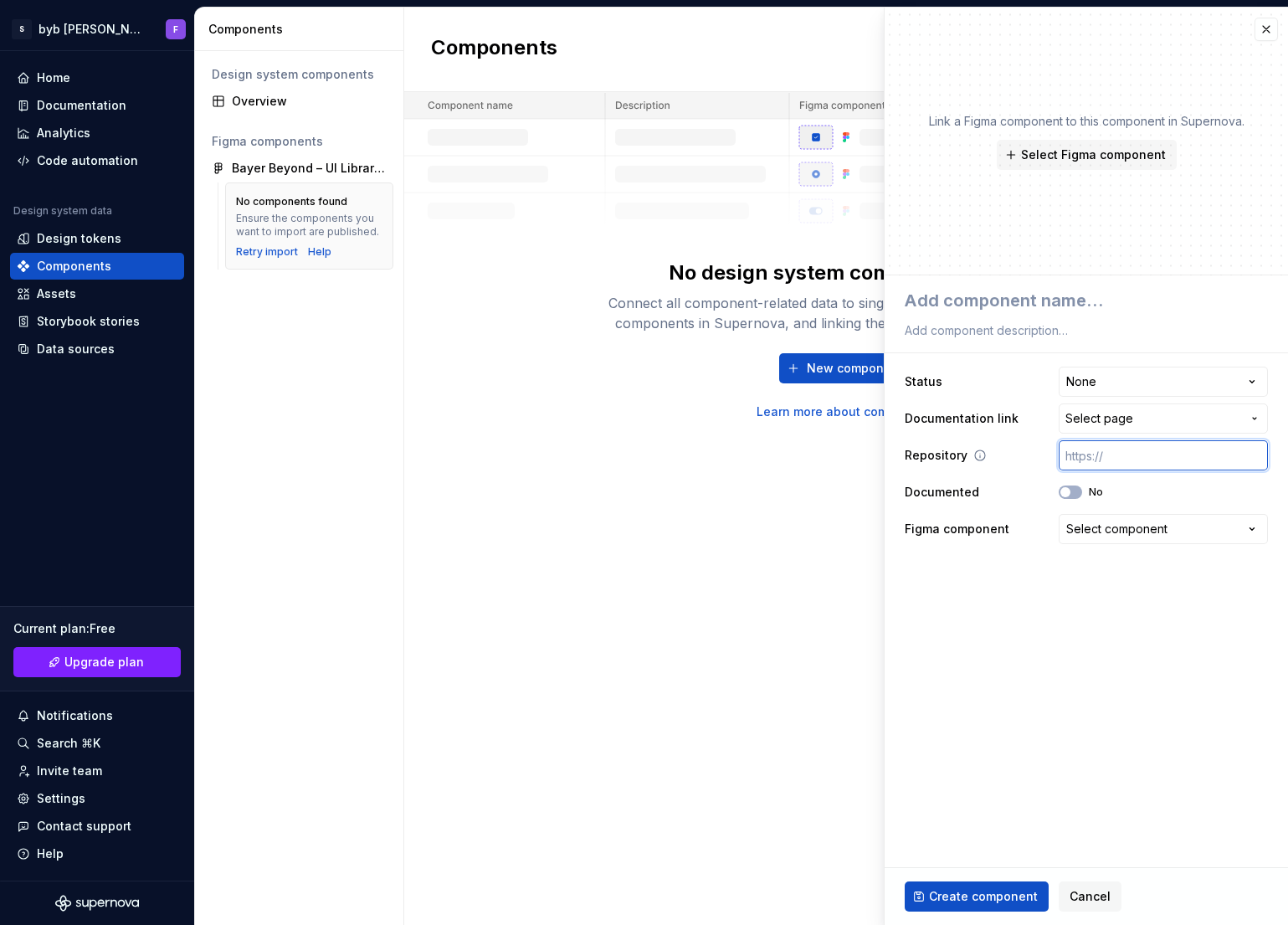
click at [1116, 453] on input "text" at bounding box center [1163, 455] width 209 height 30
click at [721, 626] on div "Components New component No design system components - yet Connect all componen…" at bounding box center [846, 466] width 884 height 918
click at [824, 482] on div "Components New component No design system components - yet Connect all componen…" at bounding box center [846, 466] width 884 height 918
click at [1264, 30] on button "button" at bounding box center [1267, 30] width 24 height 24
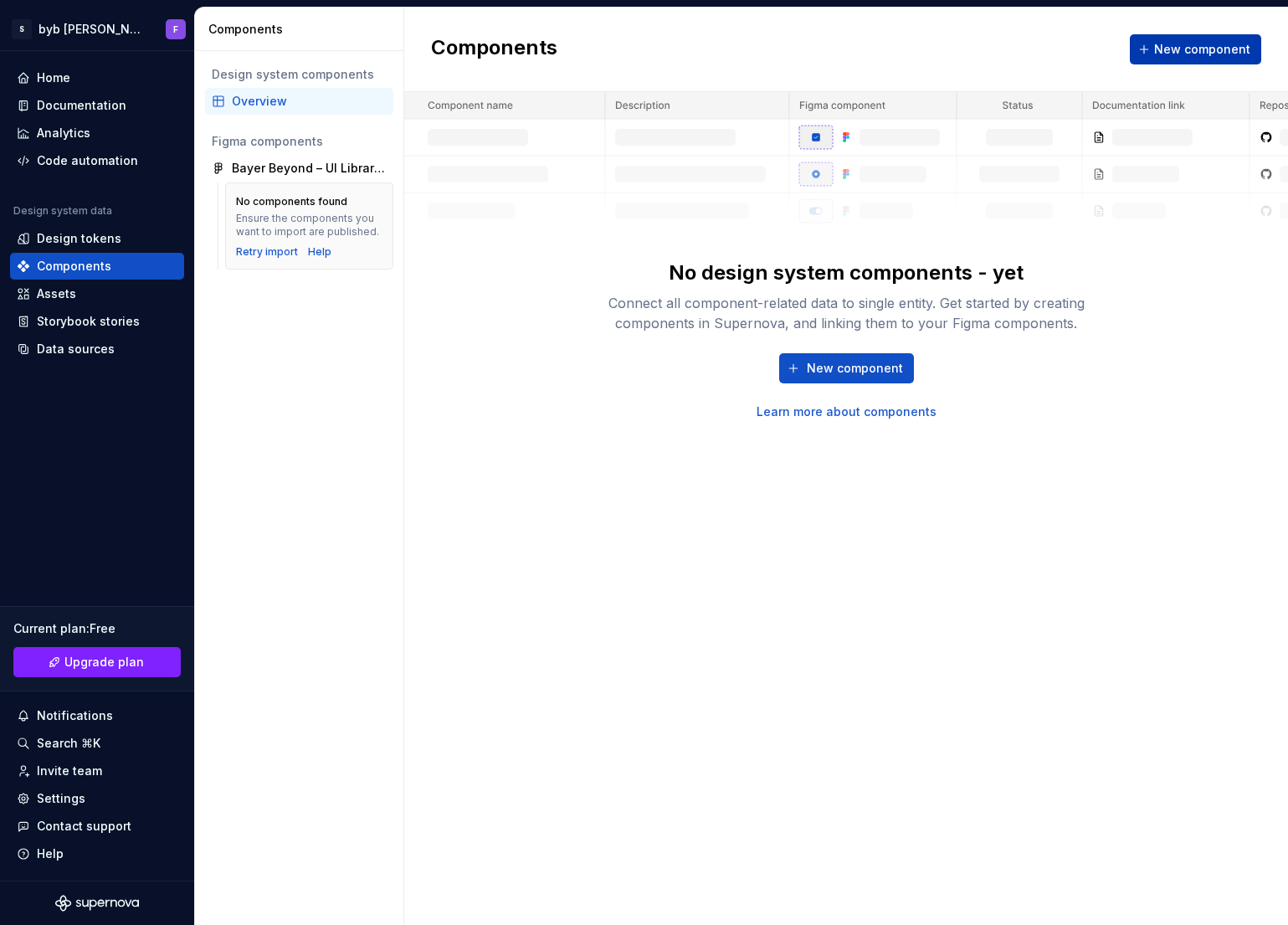
click at [1181, 48] on span "New component" at bounding box center [1202, 49] width 96 height 17
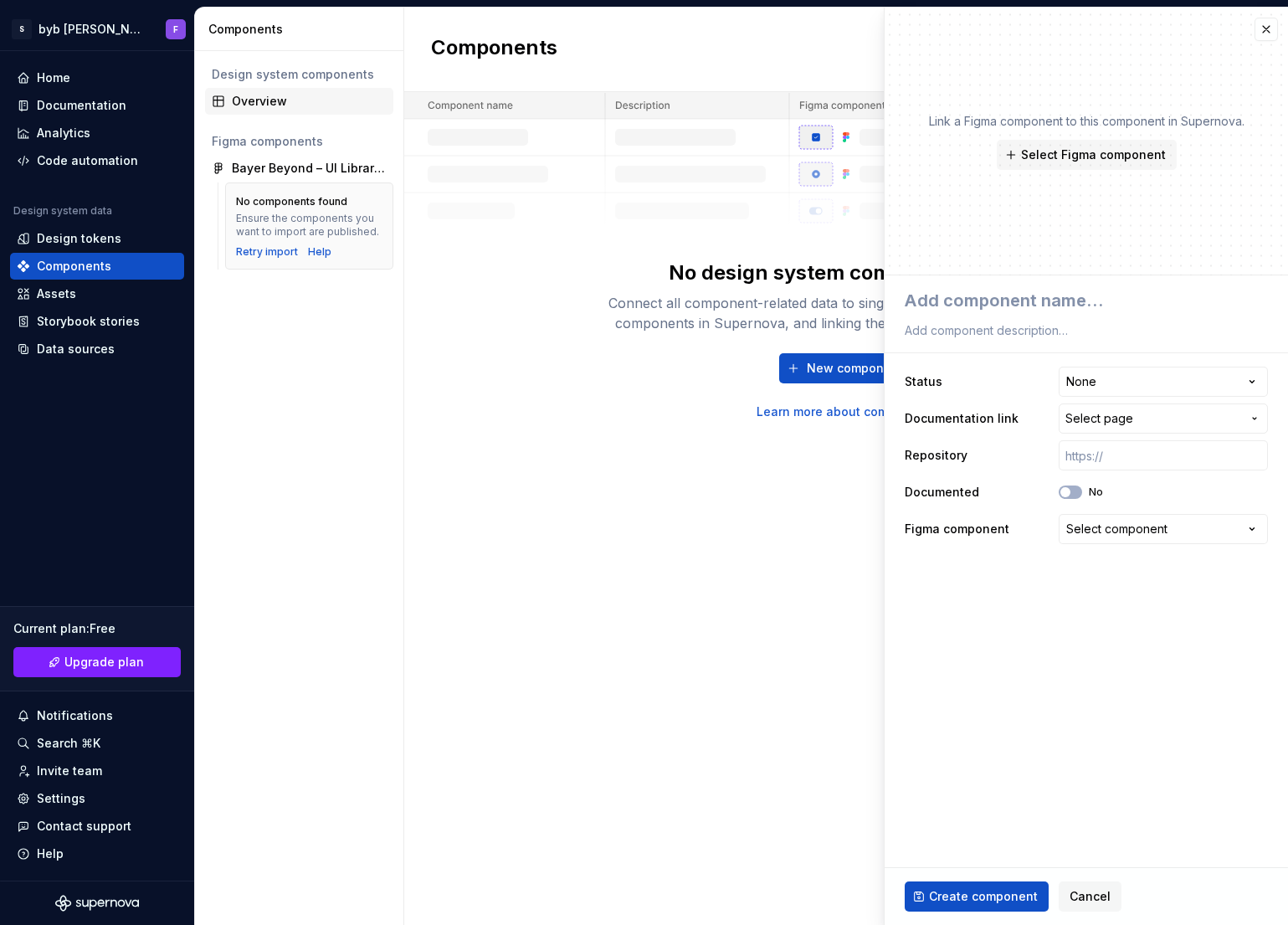
click at [256, 93] on div "Overview" at bounding box center [309, 101] width 155 height 17
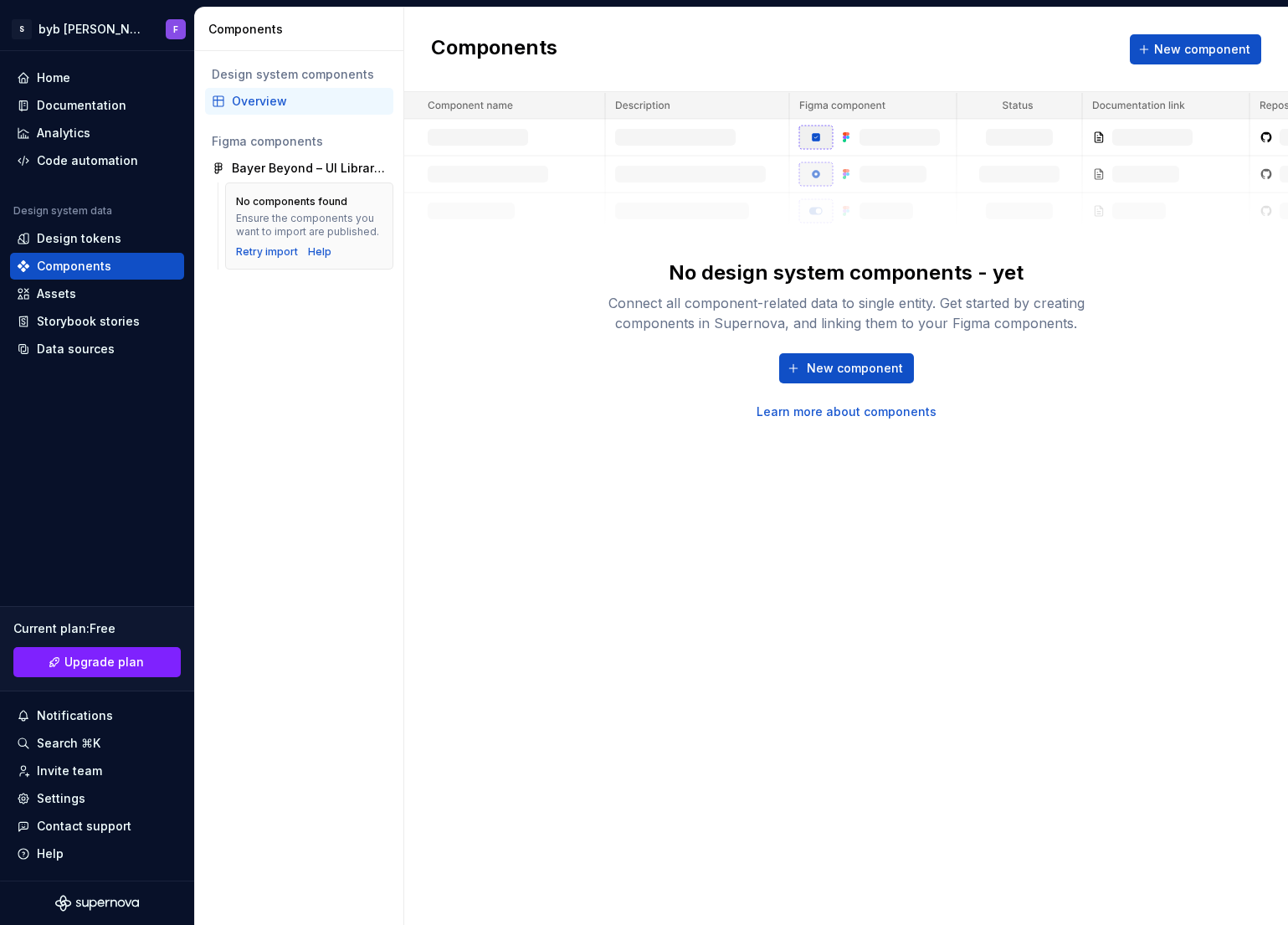
click at [284, 108] on div "Overview" at bounding box center [309, 101] width 155 height 17
click at [272, 162] on div "Bayer Beyond – UI Library (Copy)" at bounding box center [309, 168] width 155 height 17
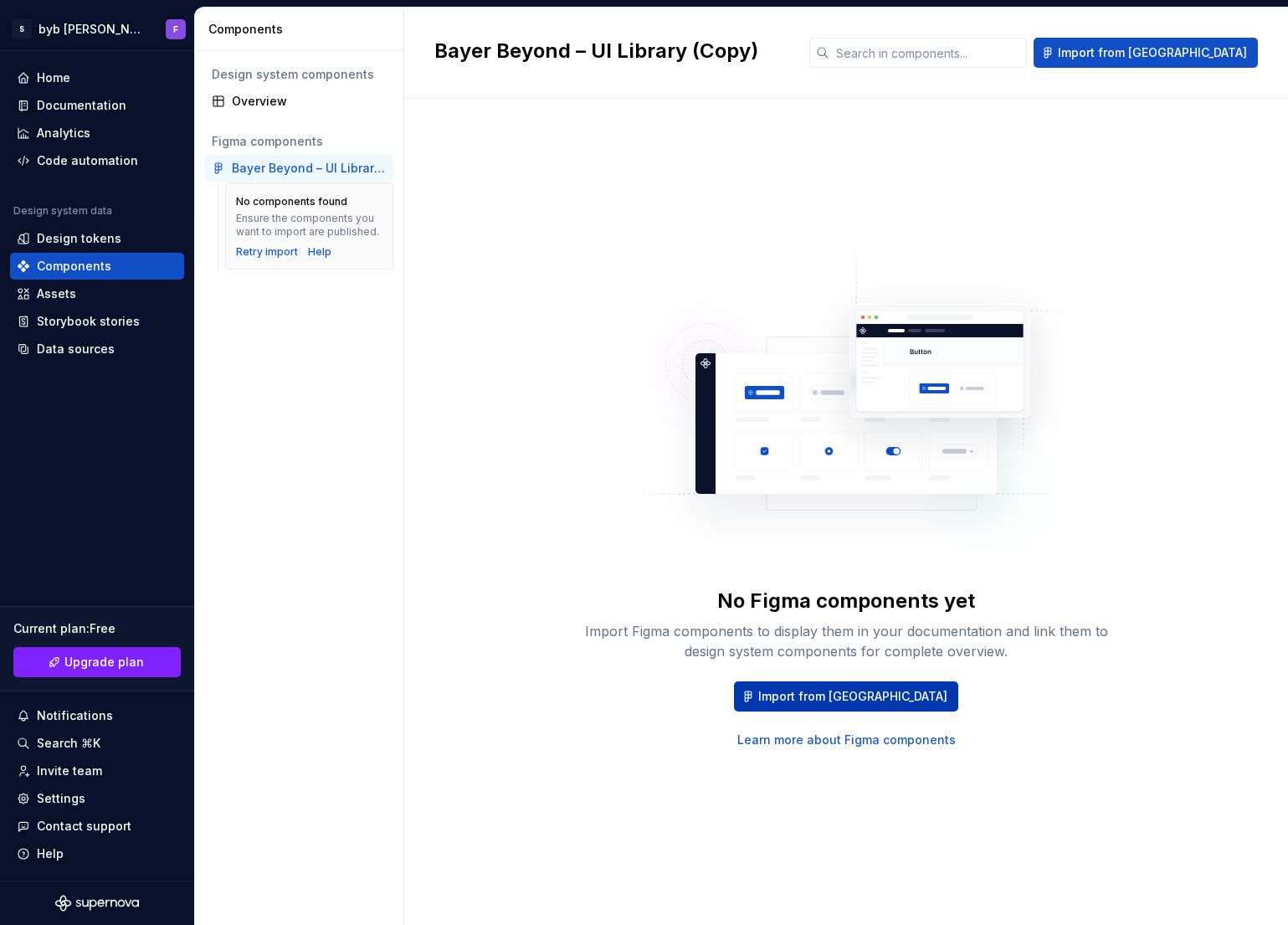
click at [885, 693] on span "Import from Figma" at bounding box center [852, 697] width 189 height 17
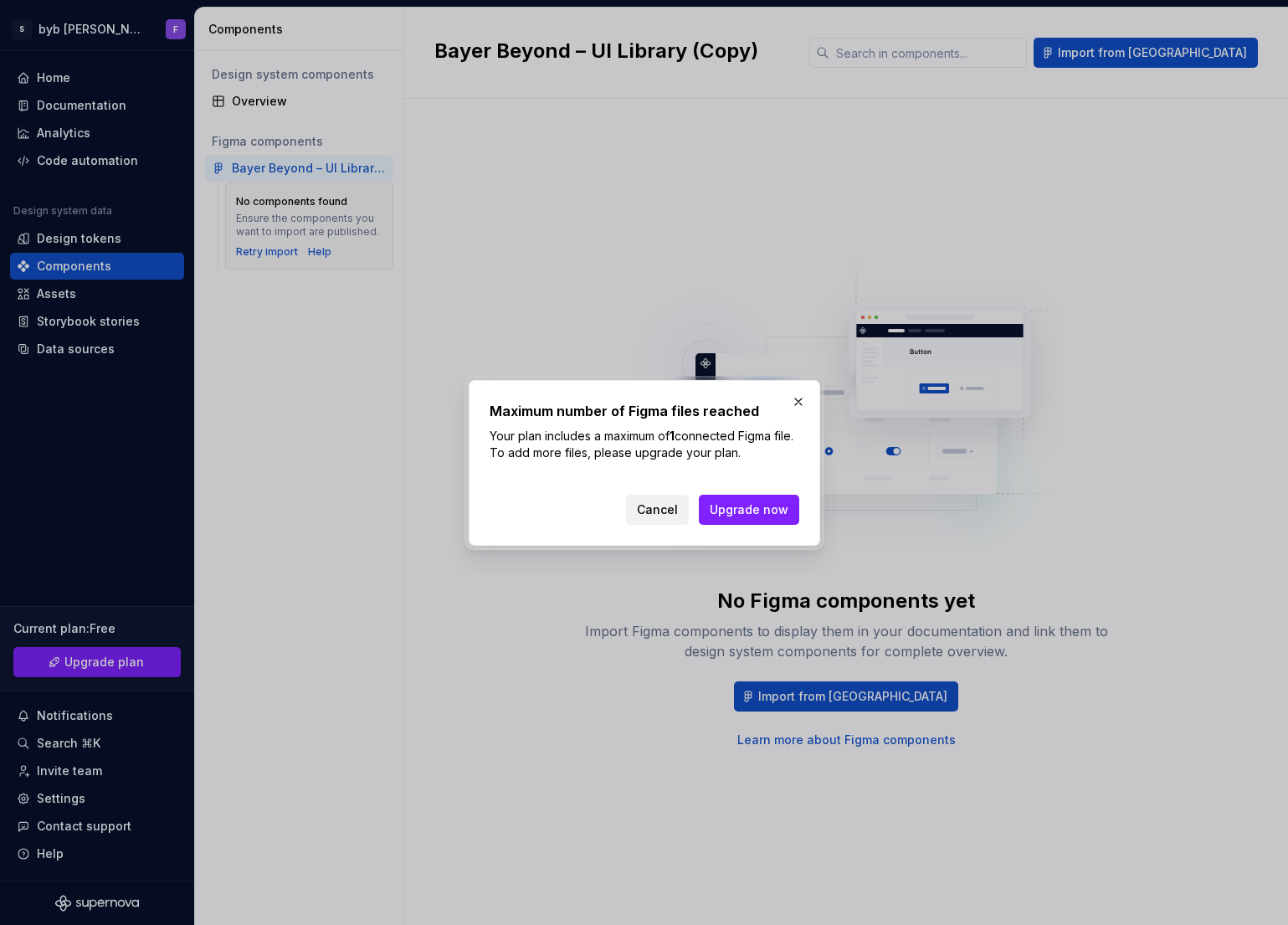
click at [658, 507] on span "Cancel" at bounding box center [657, 510] width 41 height 17
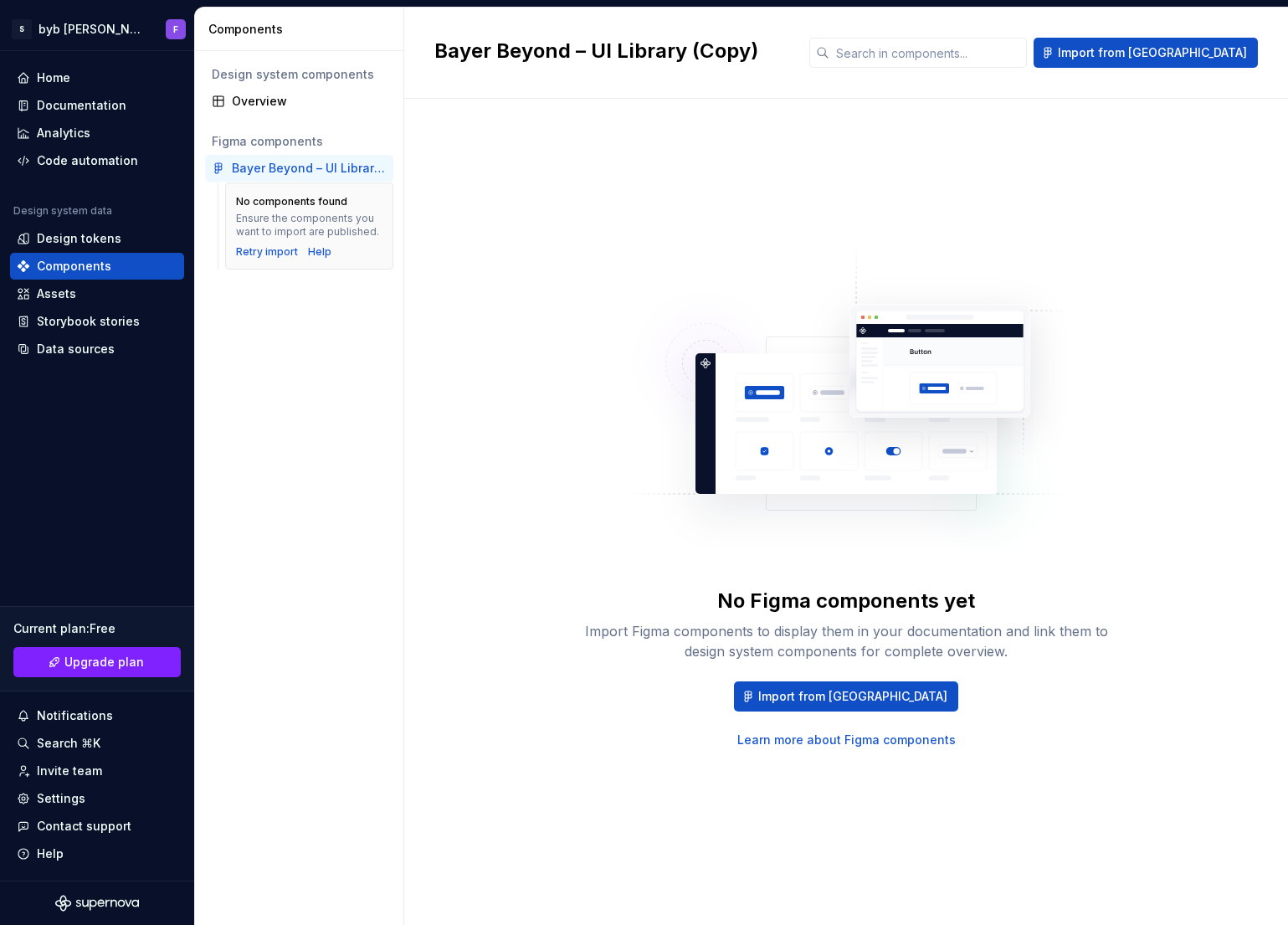
click at [526, 416] on div "No Figma components yet Import Figma components to display them in your documen…" at bounding box center [846, 495] width 824 height 733
click at [275, 253] on div "Retry import" at bounding box center [267, 252] width 62 height 14
click at [1150, 43] on button "Import from Figma" at bounding box center [1146, 52] width 224 height 30
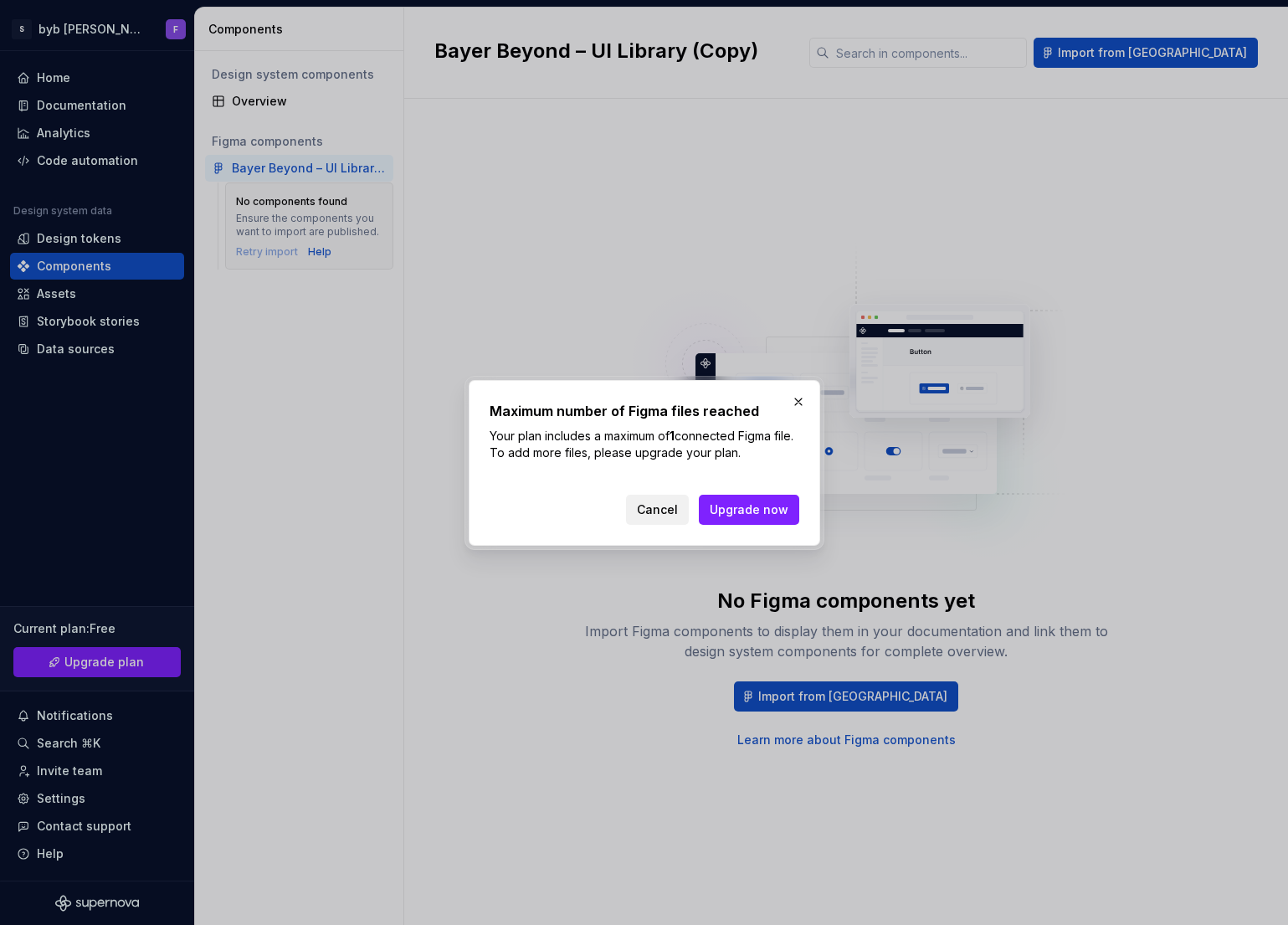
click at [661, 516] on span "Cancel" at bounding box center [657, 510] width 41 height 17
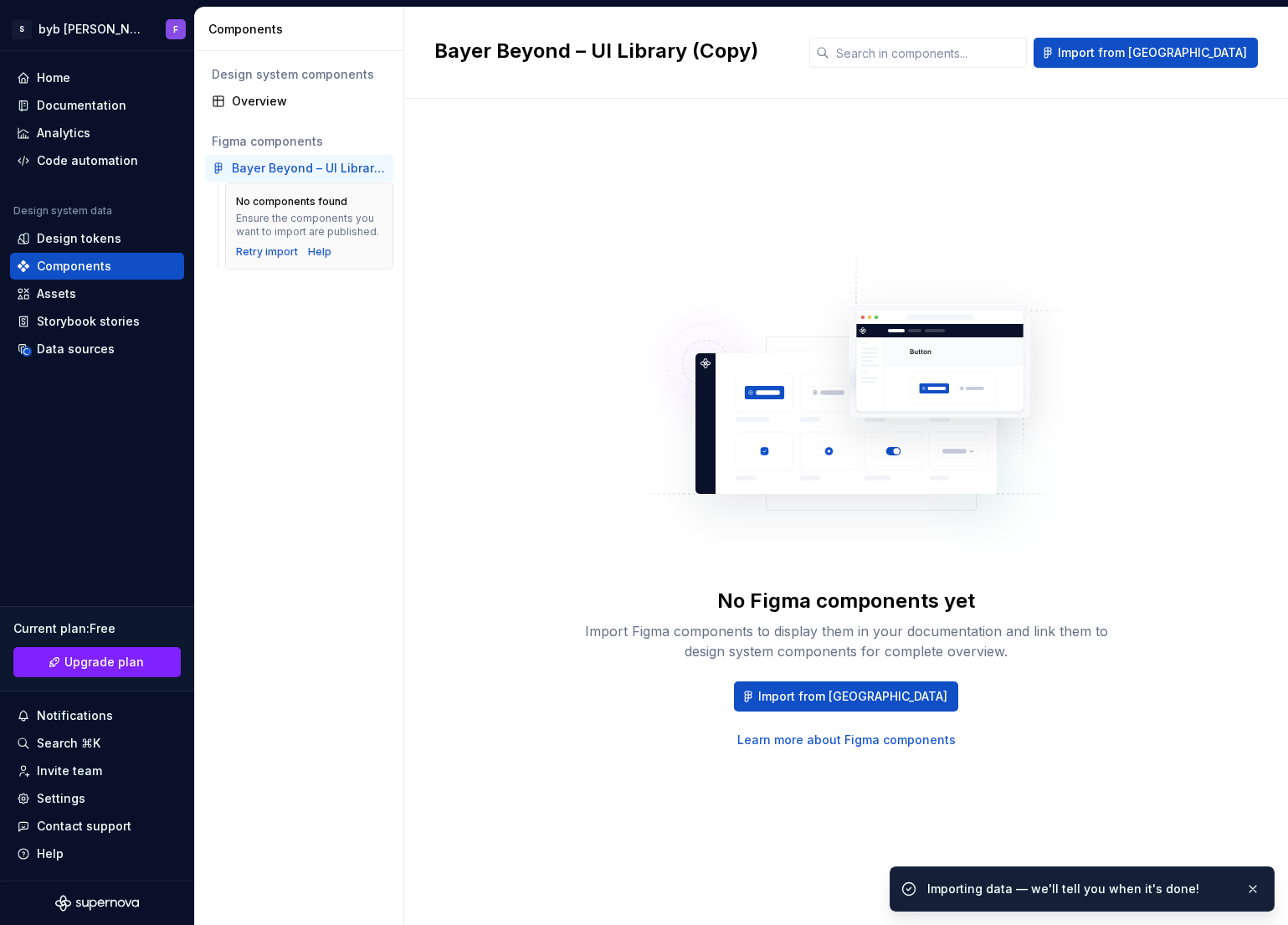
click at [866, 585] on div "No Figma components yet Import Figma components to display them in your documen…" at bounding box center [846, 495] width 536 height 505
click at [265, 93] on div "Overview" at bounding box center [309, 101] width 155 height 17
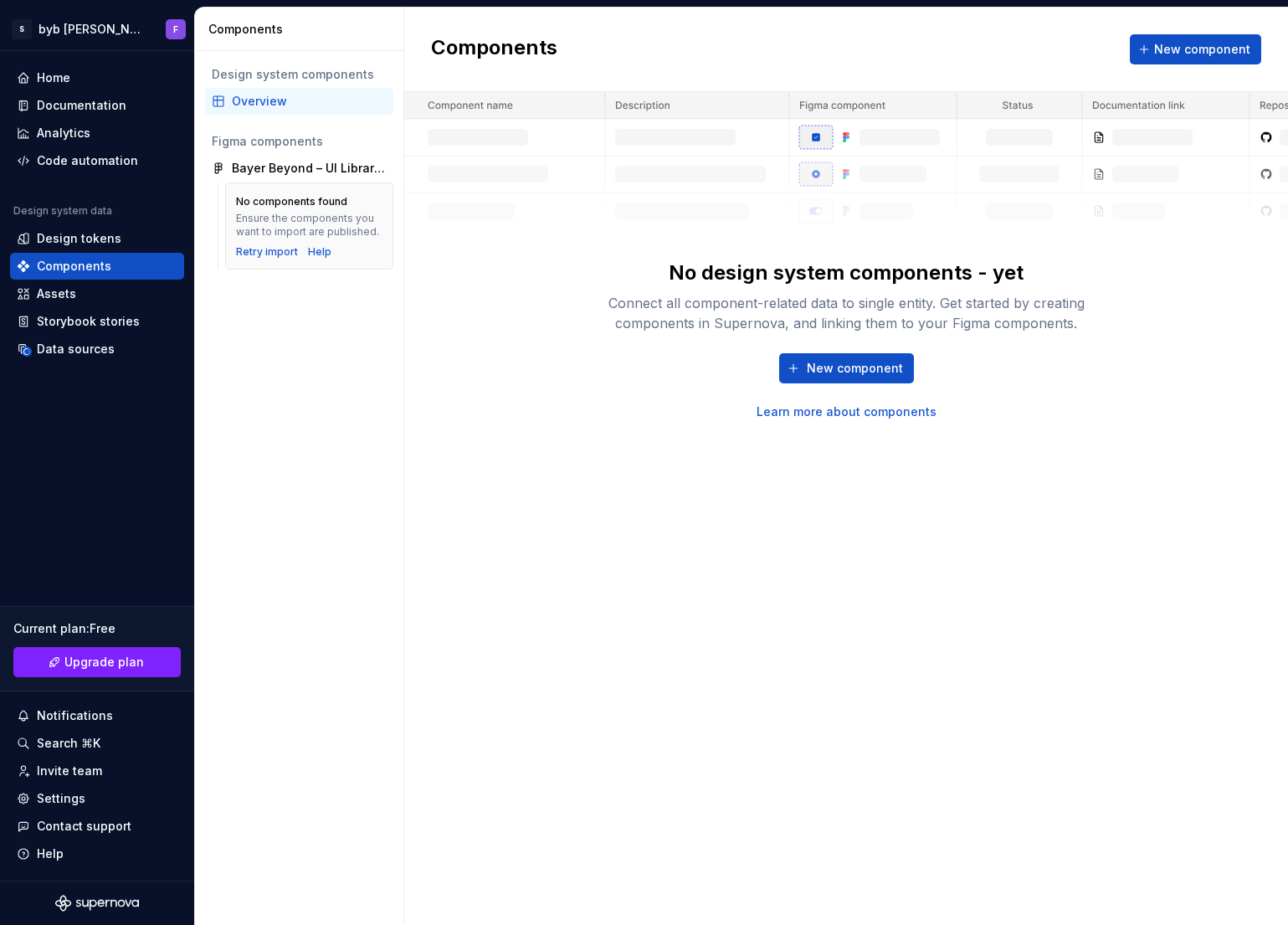
click at [843, 347] on div "No design system components - yet Connect all component-related data to single …" at bounding box center [846, 340] width 536 height 161
click at [837, 371] on span "New component" at bounding box center [854, 369] width 96 height 17
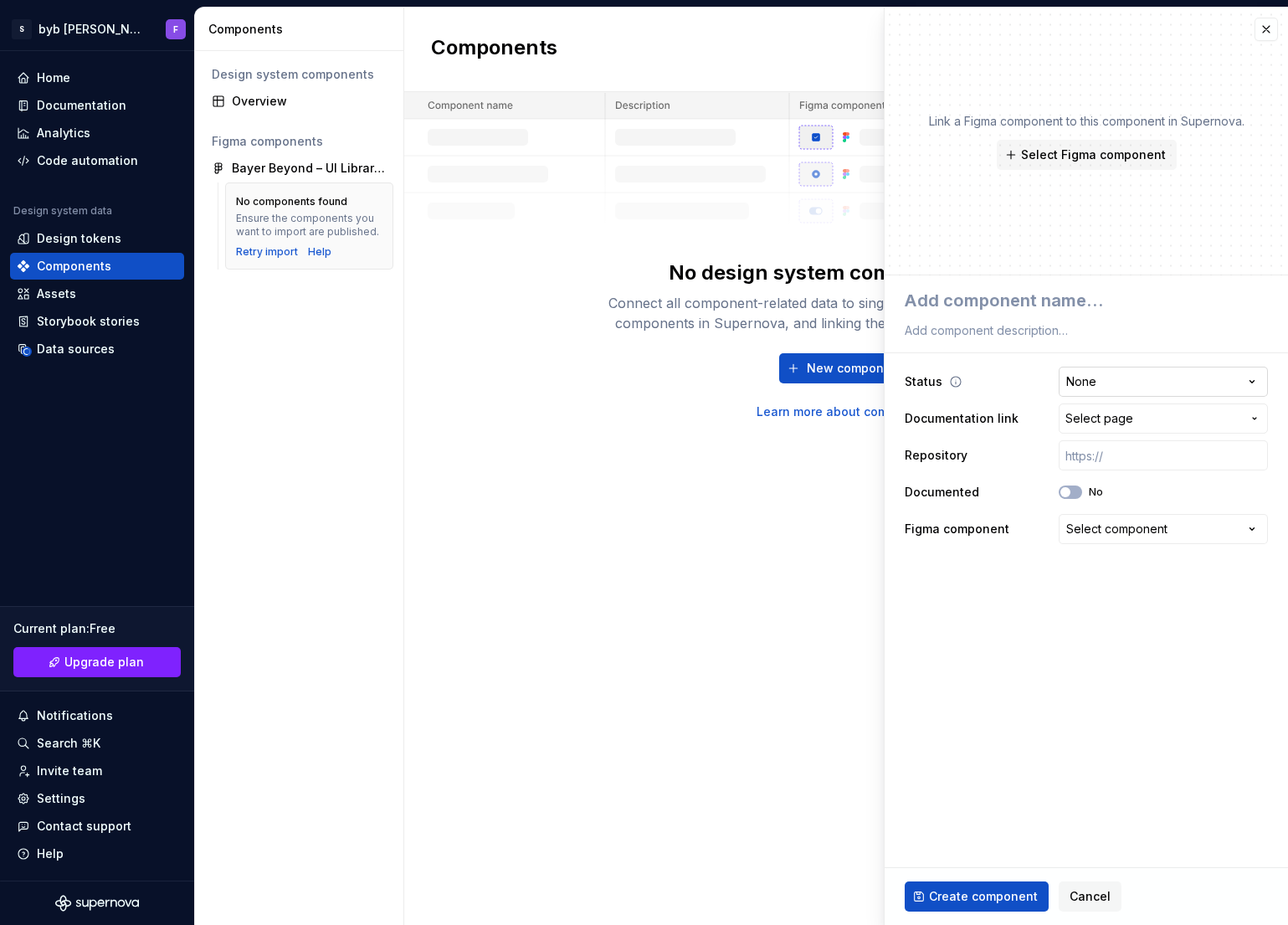
click at [1088, 381] on html "**********" at bounding box center [644, 462] width 1288 height 925
click at [999, 380] on html "**********" at bounding box center [644, 462] width 1288 height 925
click at [1100, 420] on span "Select page" at bounding box center [1100, 419] width 68 height 17
click at [1042, 767] on html "**********" at bounding box center [644, 462] width 1288 height 925
click at [1091, 470] on input "text" at bounding box center [1163, 455] width 209 height 30
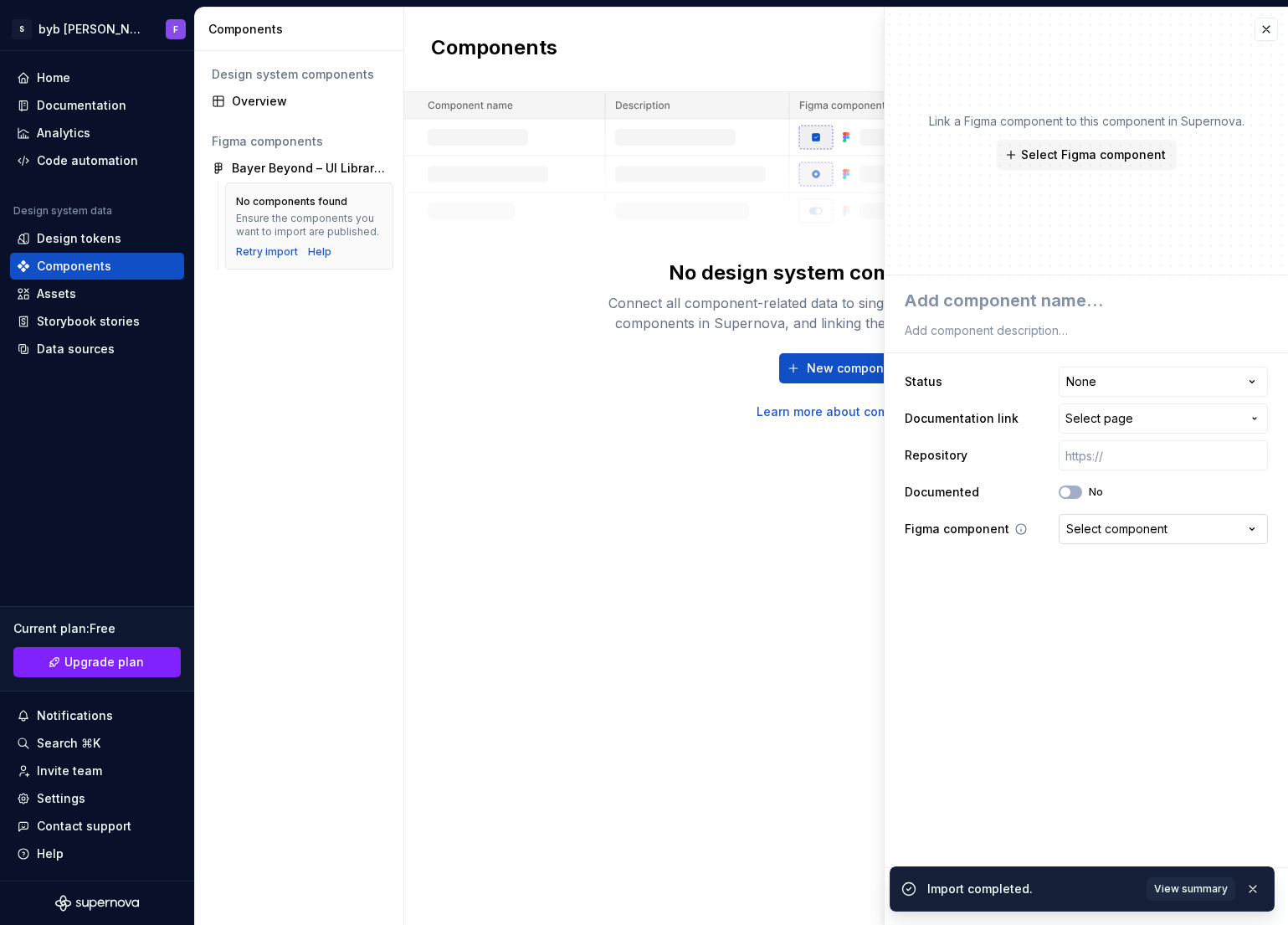
click at [1097, 540] on button "Select component" at bounding box center [1163, 528] width 209 height 30
click at [993, 686] on html "**********" at bounding box center [644, 462] width 1288 height 925
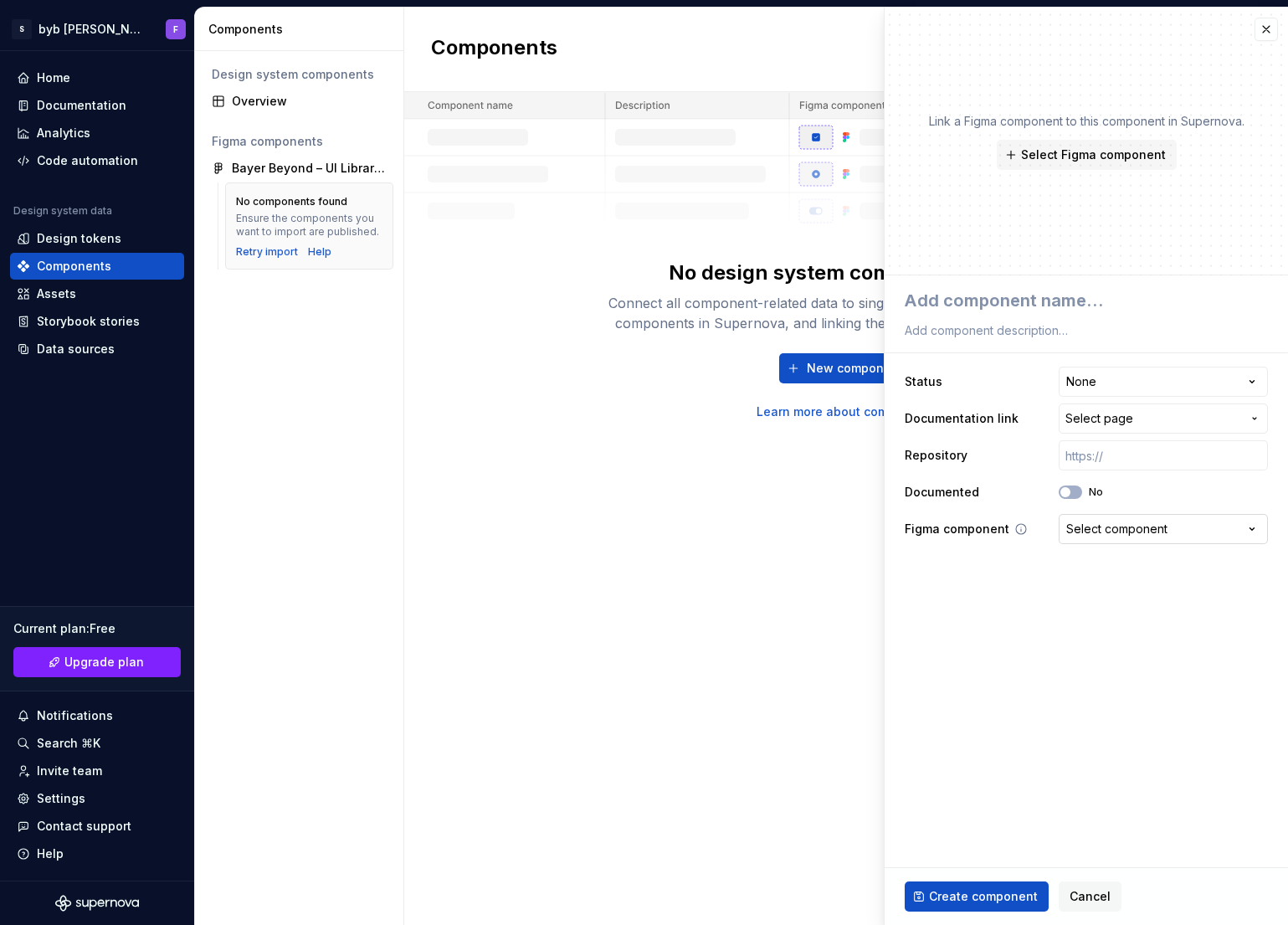
click at [1132, 538] on button "Select component" at bounding box center [1163, 528] width 209 height 30
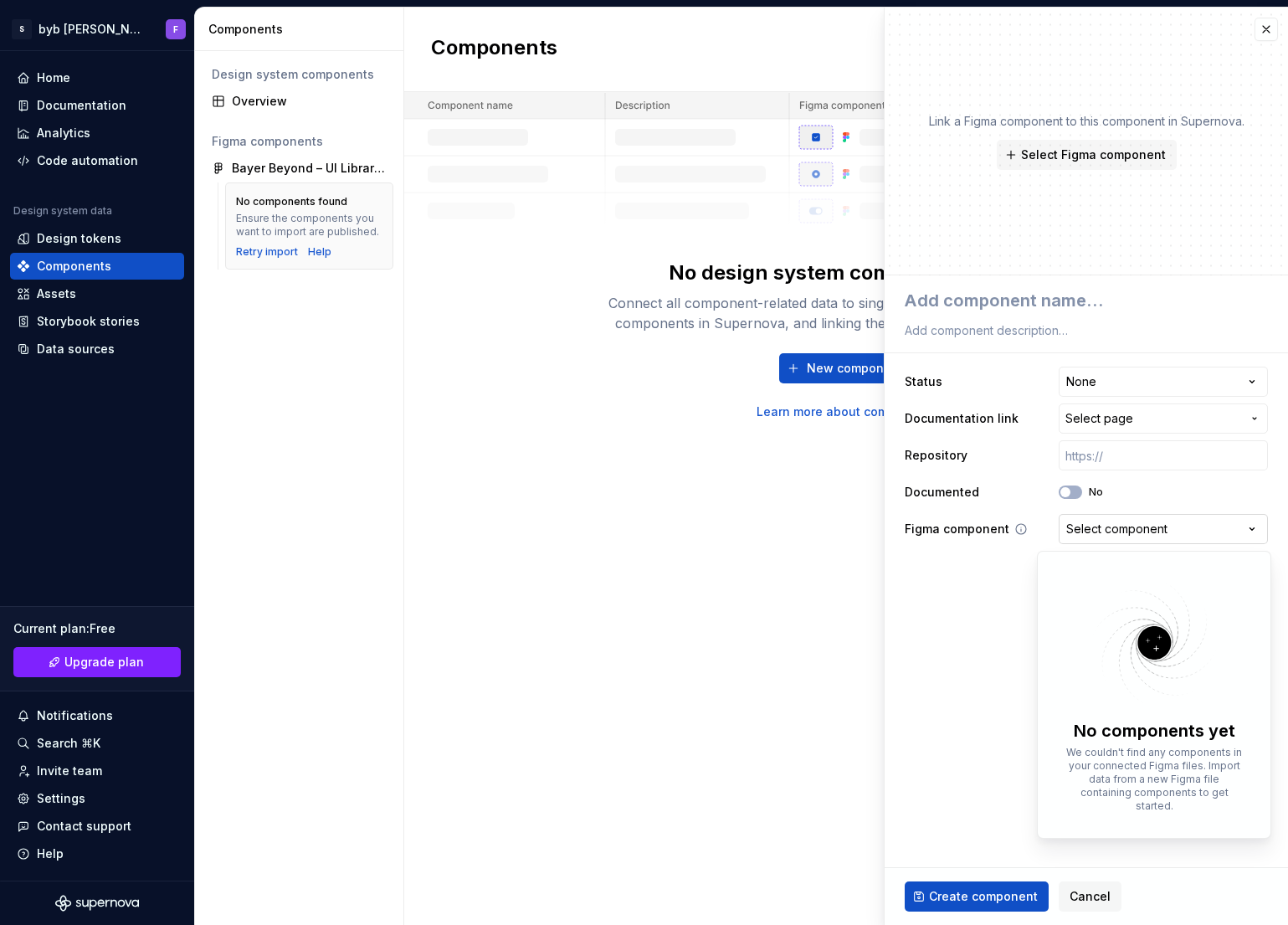
type textarea "*"
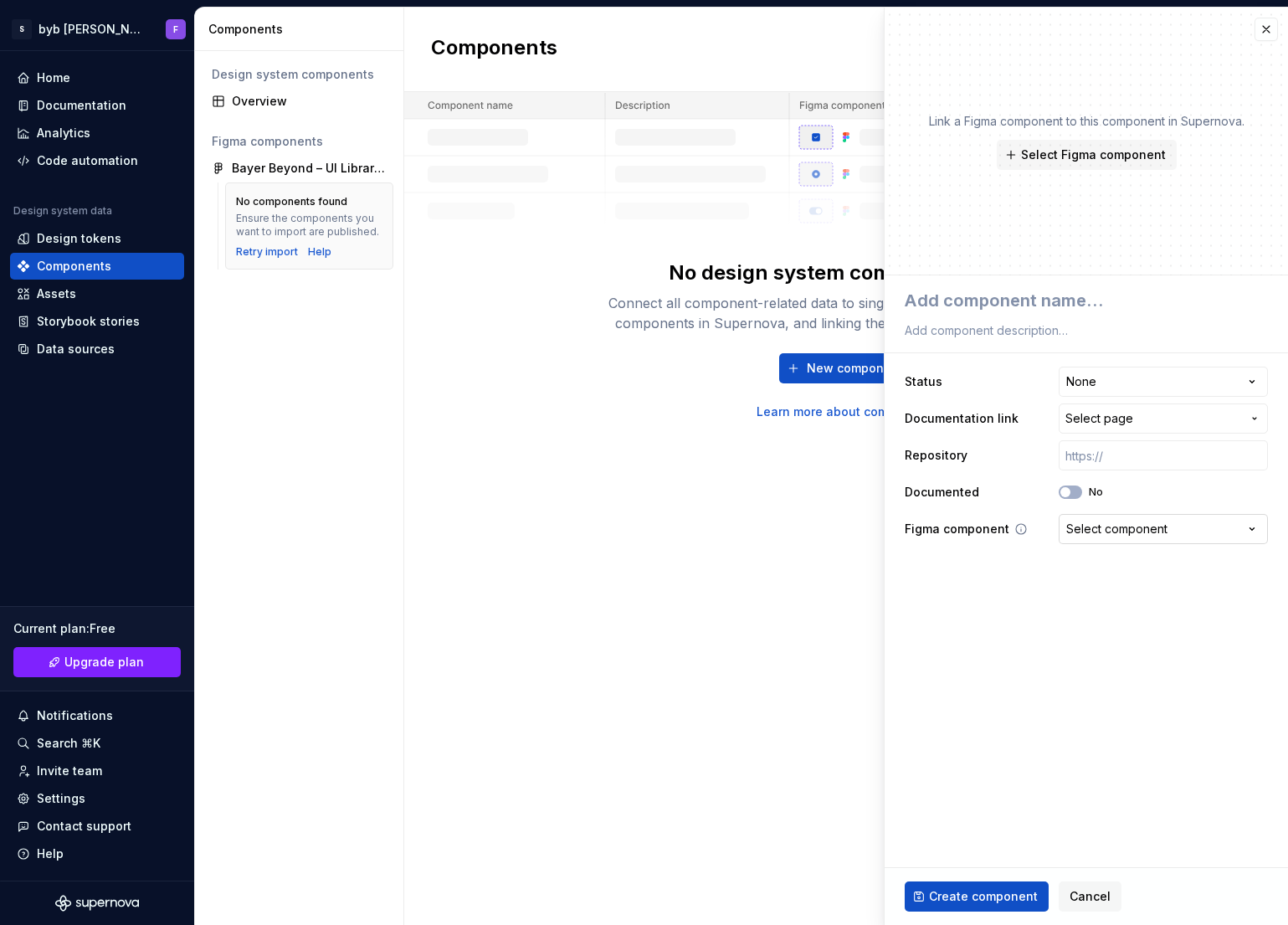
click at [1132, 538] on html "**********" at bounding box center [644, 462] width 1288 height 925
click at [1119, 426] on span "Select page" at bounding box center [1100, 419] width 68 height 17
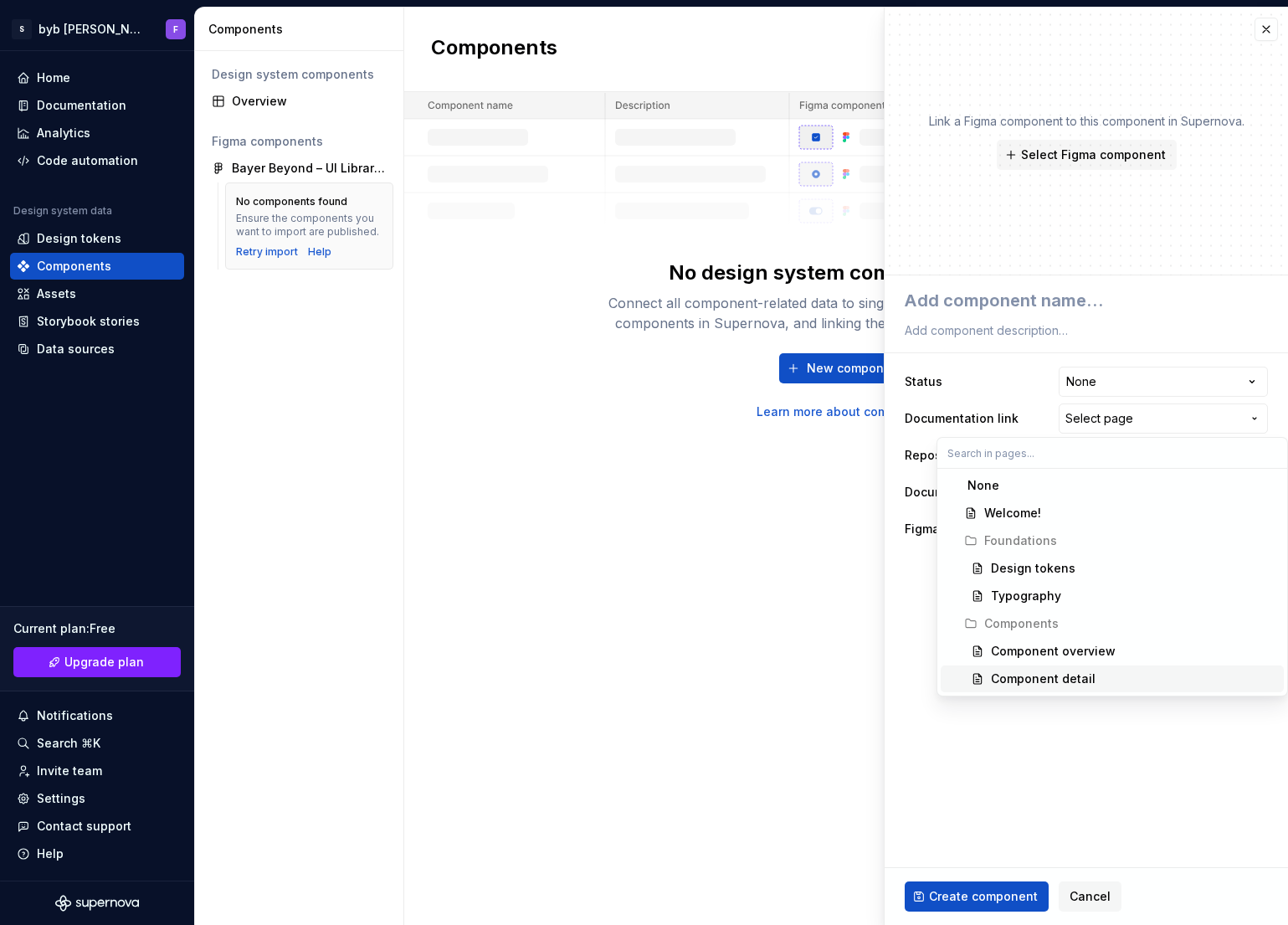
click at [1119, 761] on html "**********" at bounding box center [644, 462] width 1288 height 925
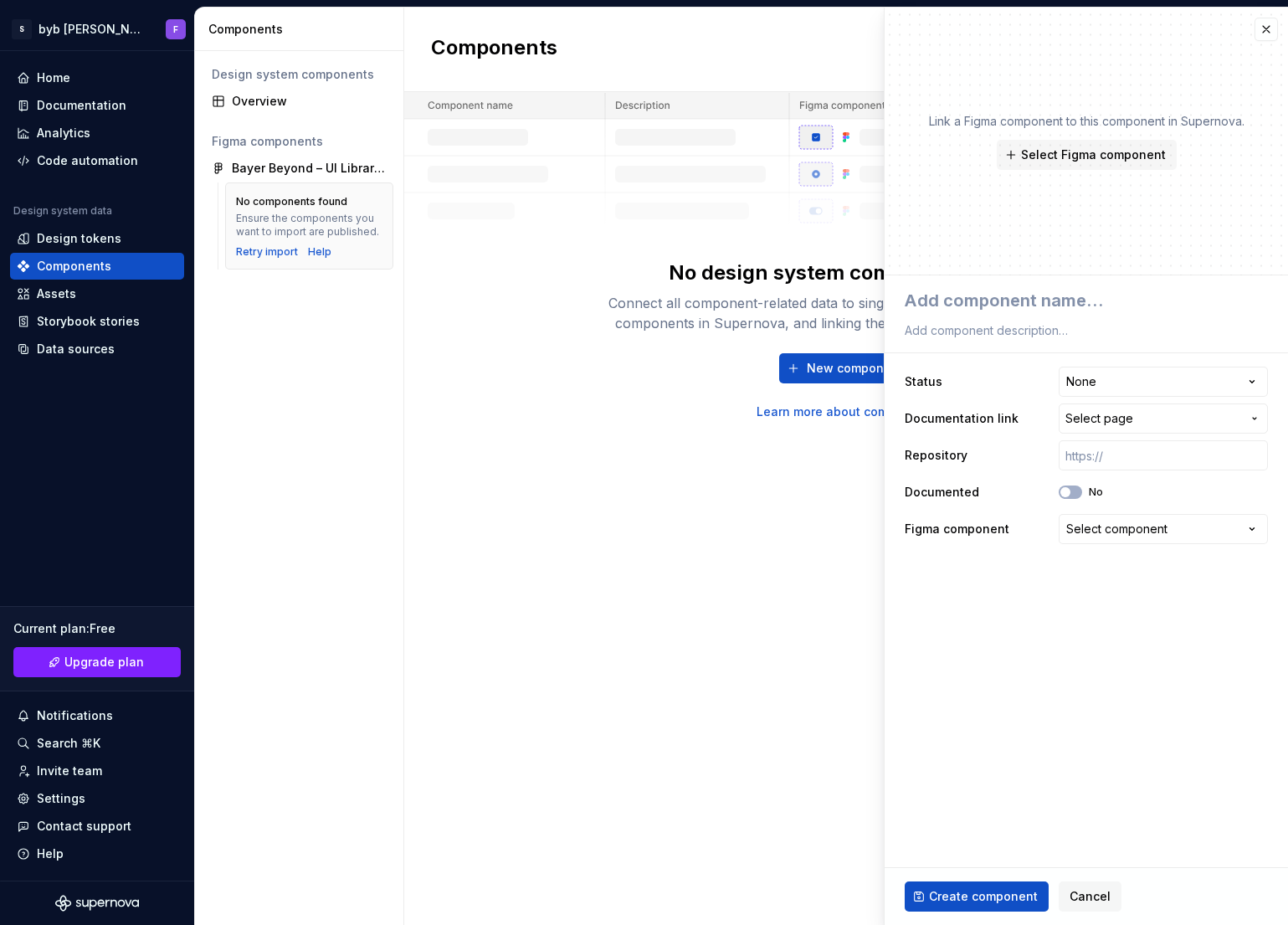
click at [649, 568] on div "Components New component No design system components - yet Connect all componen…" at bounding box center [846, 466] width 884 height 918
click at [309, 260] on div "No components found Ensure the components you want to import are published. Ret…" at bounding box center [309, 226] width 168 height 87
click at [53, 279] on div "Design system data Design tokens Components Assets Storybook stories Data sourc…" at bounding box center [97, 284] width 174 height 158
click at [66, 295] on div "Assets" at bounding box center [56, 294] width 39 height 17
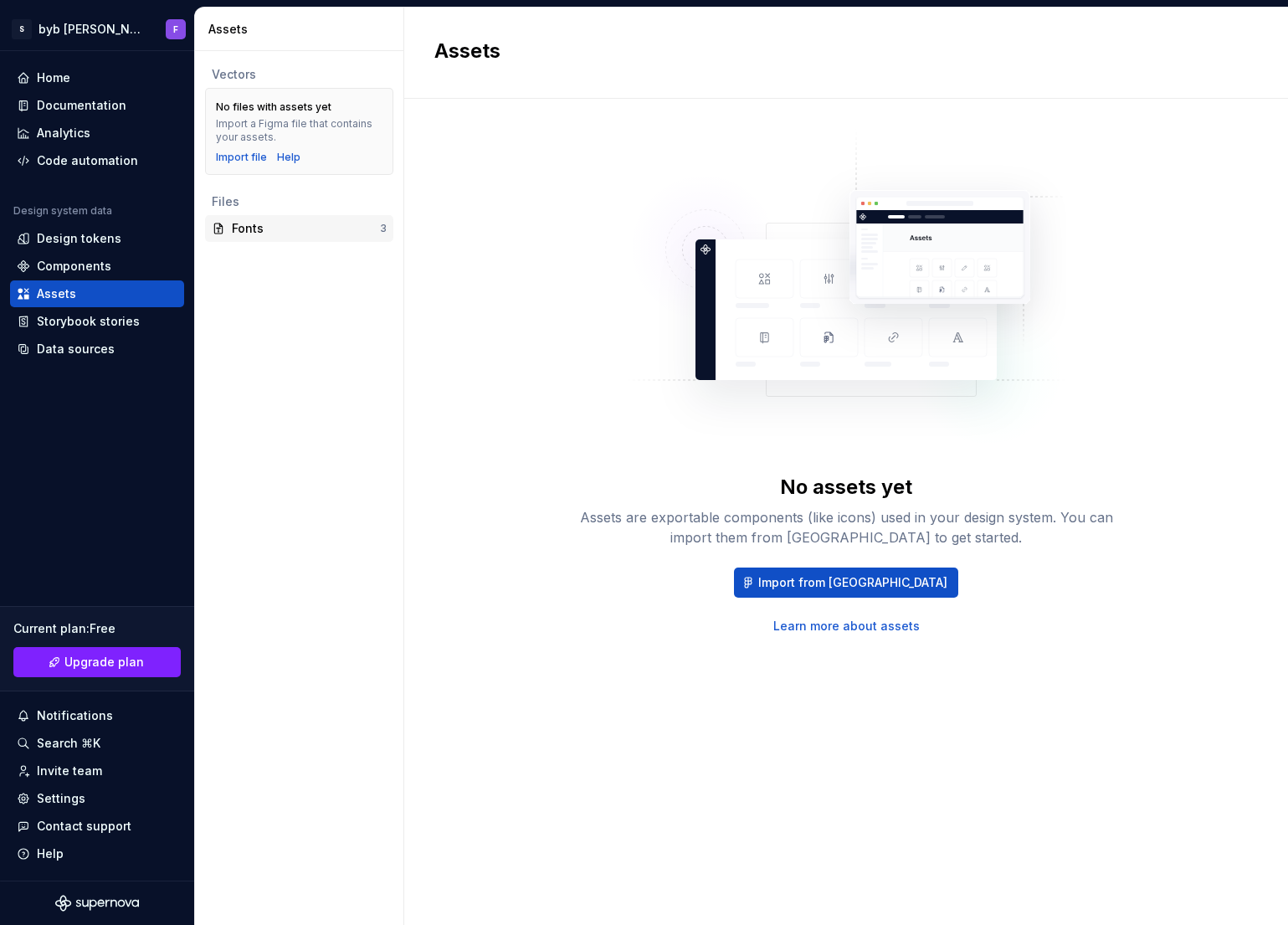
click at [251, 234] on div "Fonts" at bounding box center [306, 228] width 148 height 17
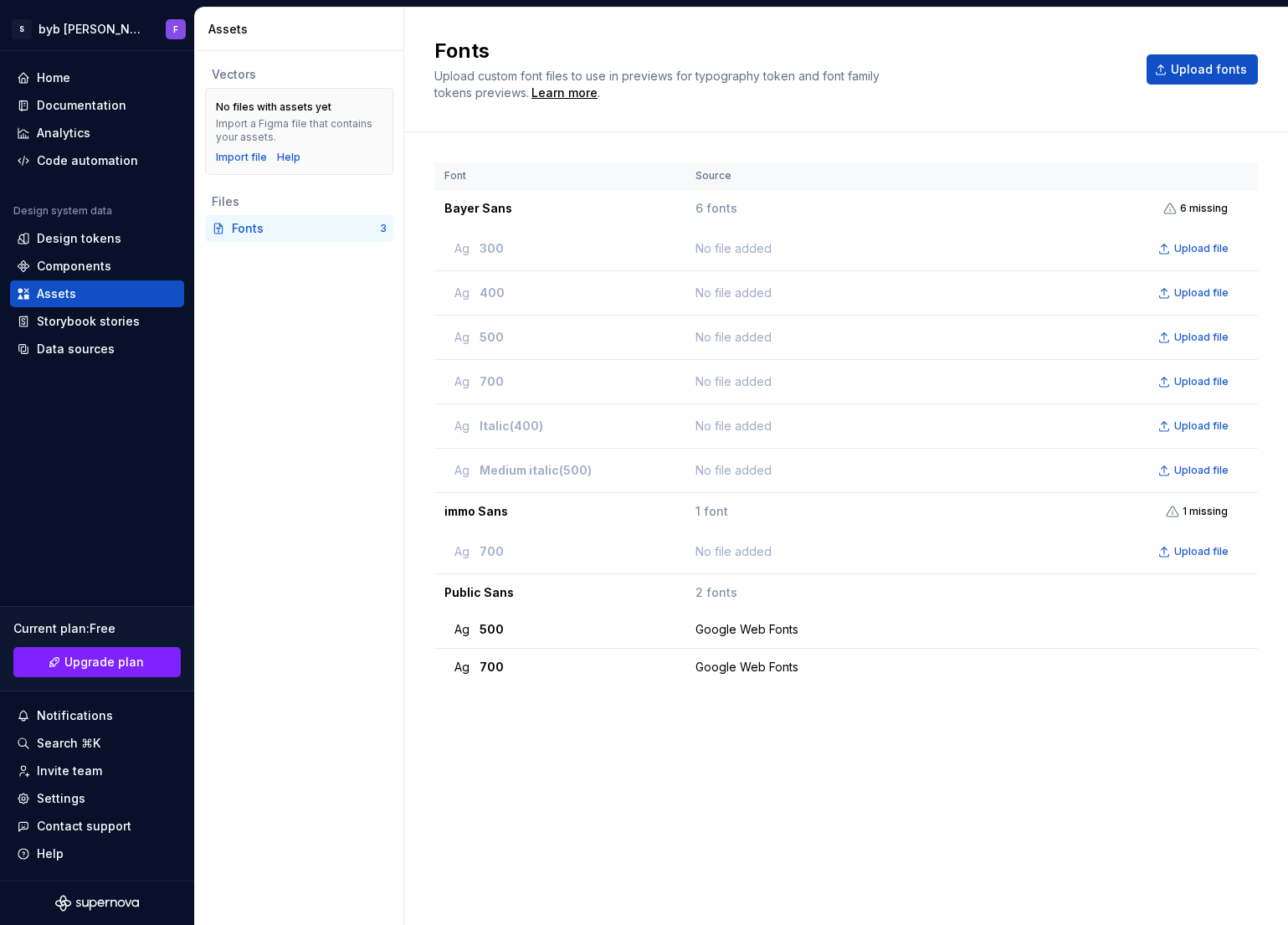
click at [301, 456] on div "Vectors No files with assets yet Import a Figma file that contains your assets.…" at bounding box center [299, 488] width 208 height 874
